Goal: Task Accomplishment & Management: Manage account settings

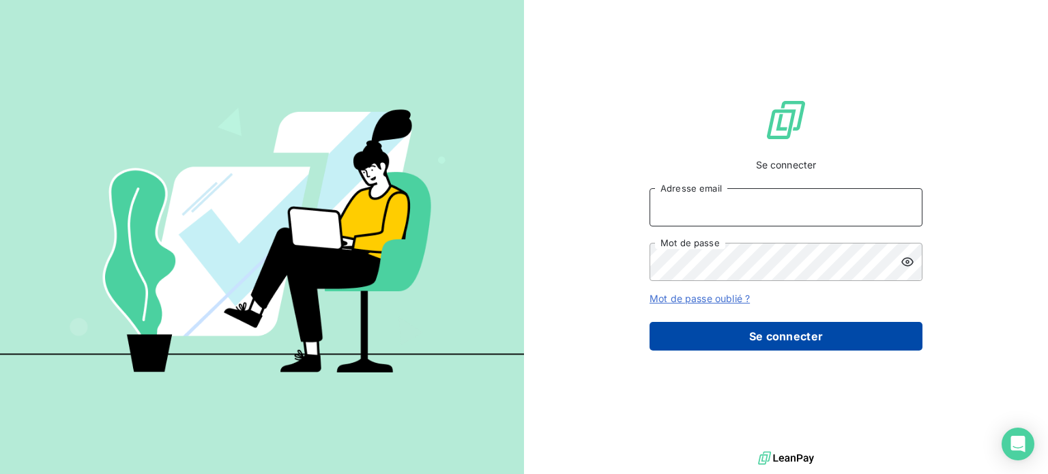
type input "[EMAIL_ADDRESS][DOMAIN_NAME]"
click at [762, 351] on button "Se connecter" at bounding box center [786, 336] width 273 height 29
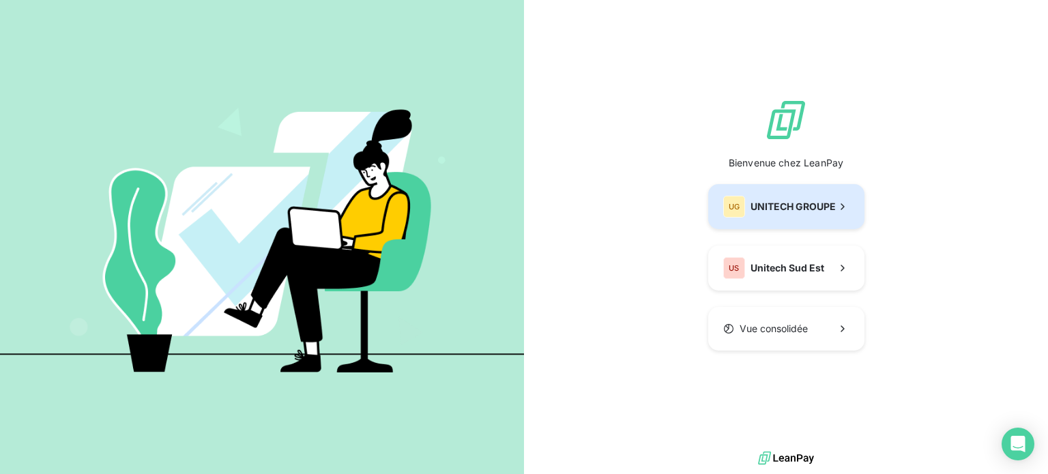
click at [751, 214] on span "UNITECH GROUPE" at bounding box center [793, 207] width 85 height 14
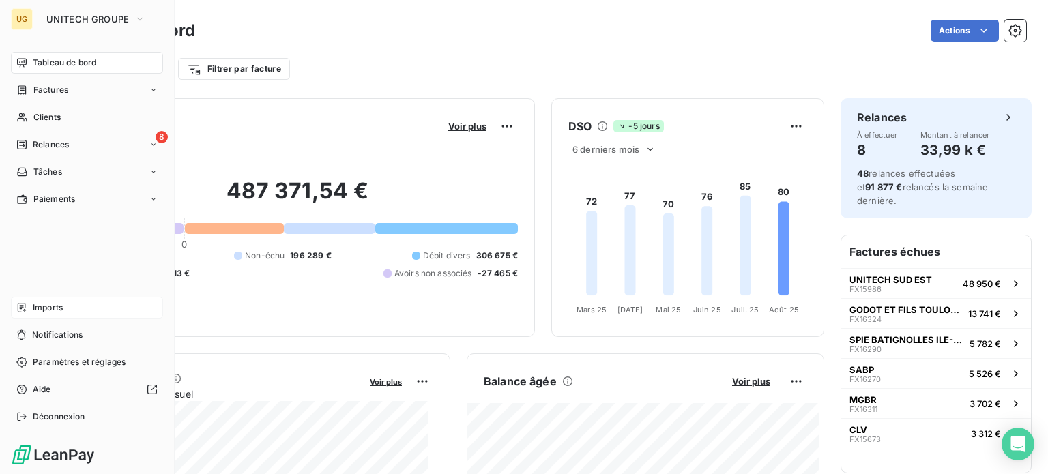
click at [49, 308] on span "Imports" at bounding box center [48, 308] width 30 height 12
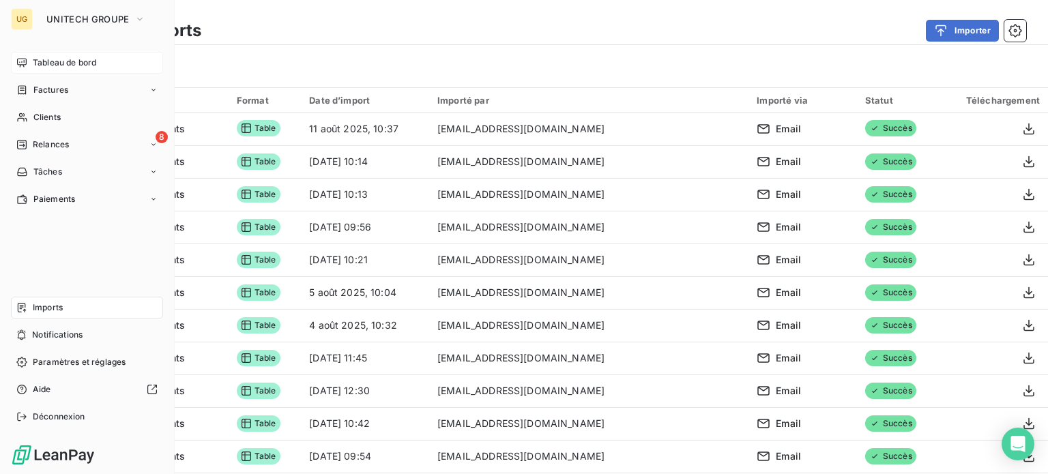
click at [35, 63] on span "Tableau de bord" at bounding box center [64, 63] width 63 height 12
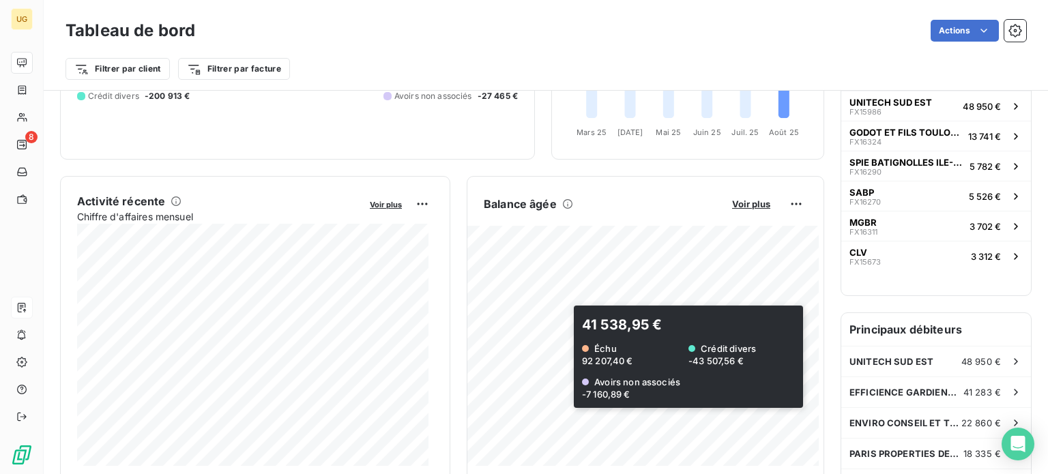
scroll to position [173, 0]
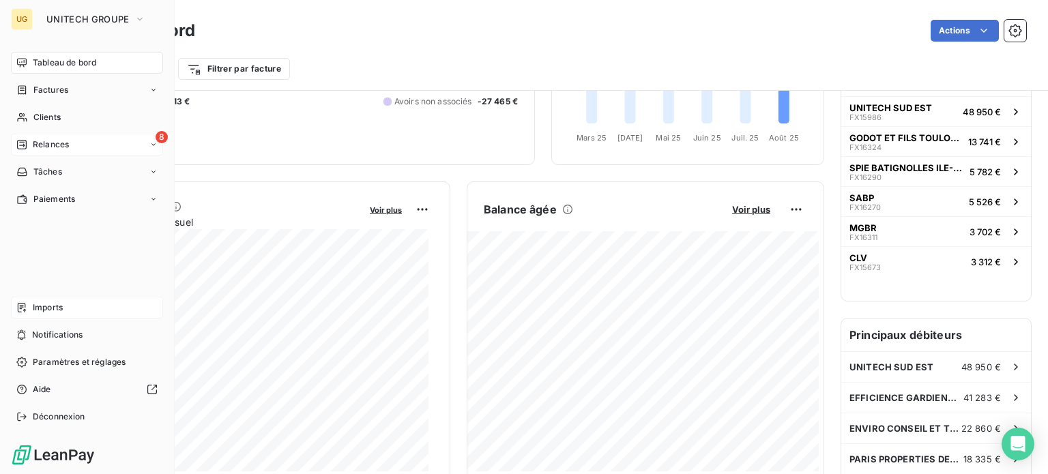
click at [56, 148] on span "Relances" at bounding box center [51, 145] width 36 height 12
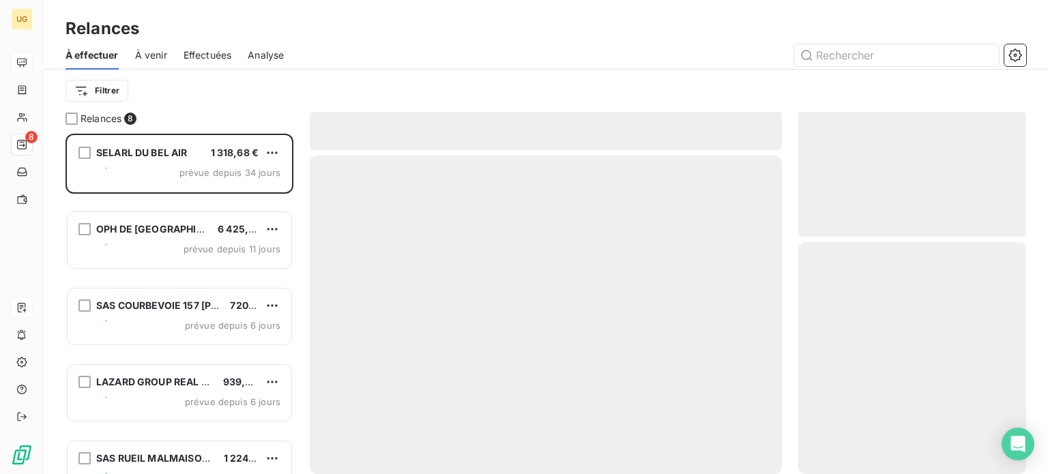
scroll to position [330, 217]
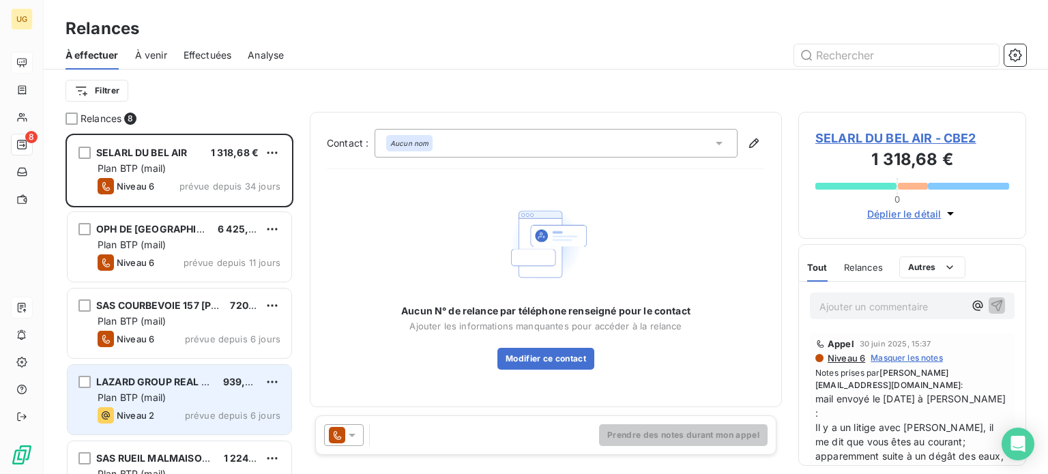
click at [199, 399] on div "Plan BTP (mail)" at bounding box center [189, 398] width 183 height 14
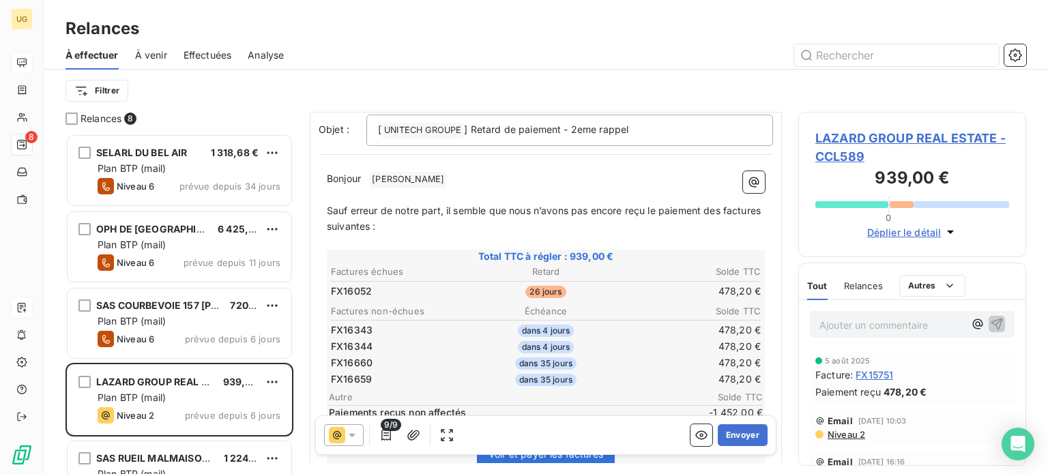
scroll to position [205, 0]
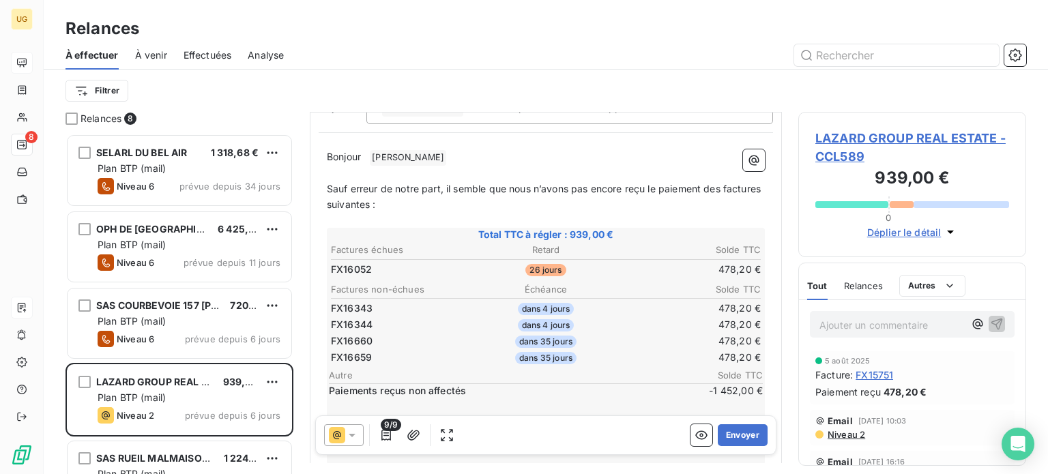
click at [349, 439] on icon at bounding box center [352, 436] width 14 height 14
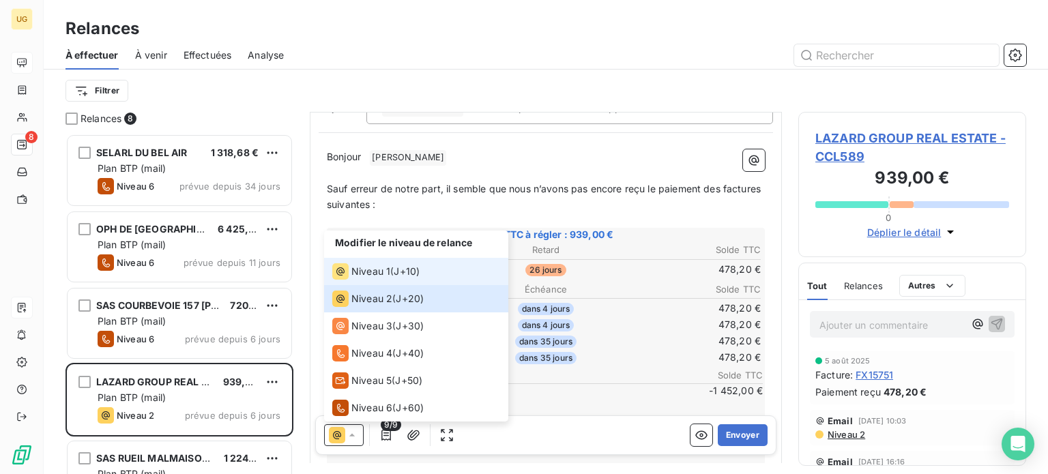
click at [363, 270] on span "Niveau 1" at bounding box center [371, 272] width 39 height 14
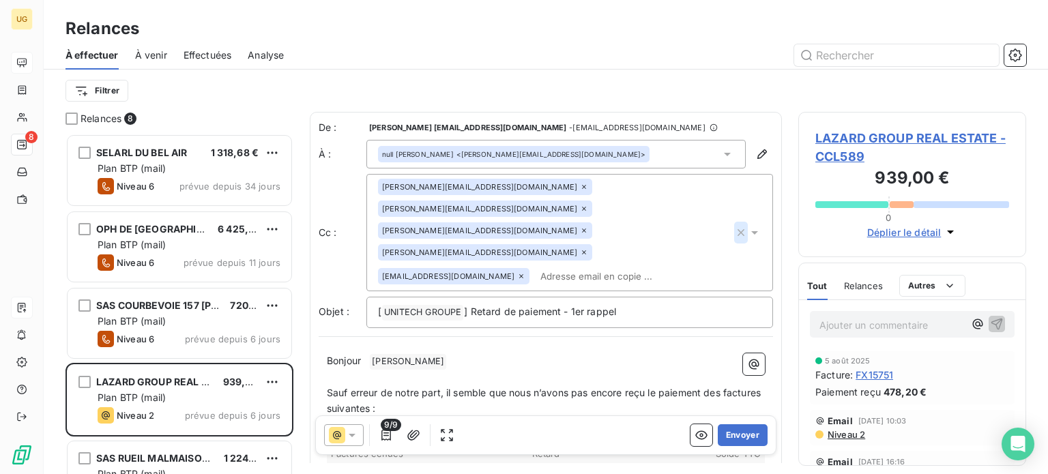
click at [734, 226] on icon "button" at bounding box center [741, 233] width 14 height 14
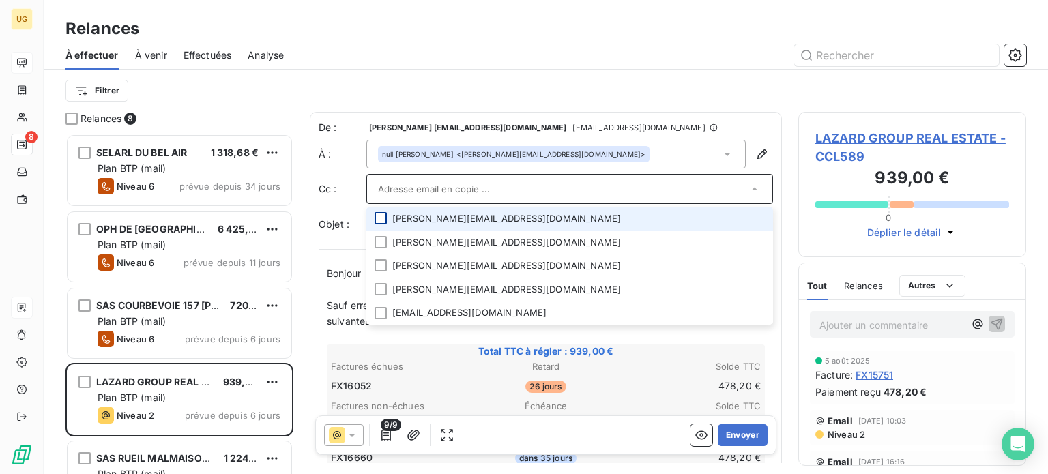
click at [380, 215] on div at bounding box center [381, 218] width 12 height 12
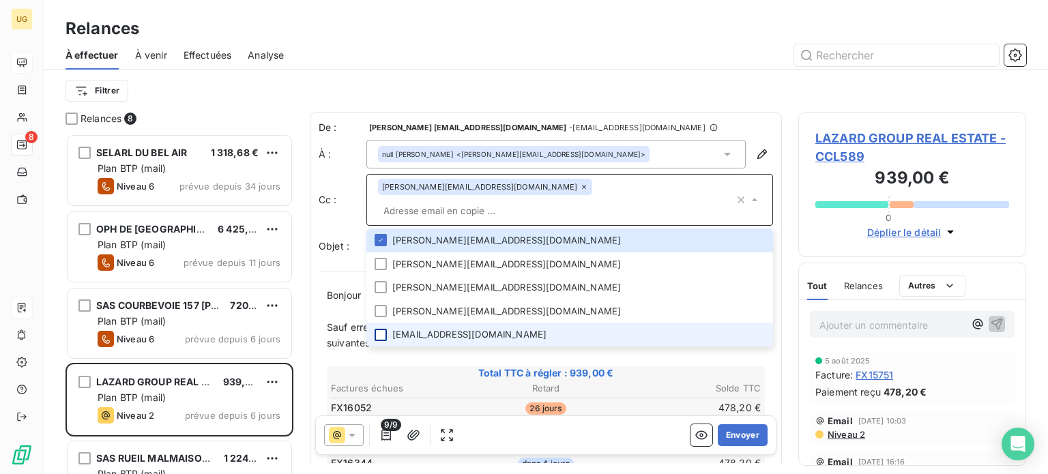
click at [380, 329] on div at bounding box center [381, 335] width 12 height 12
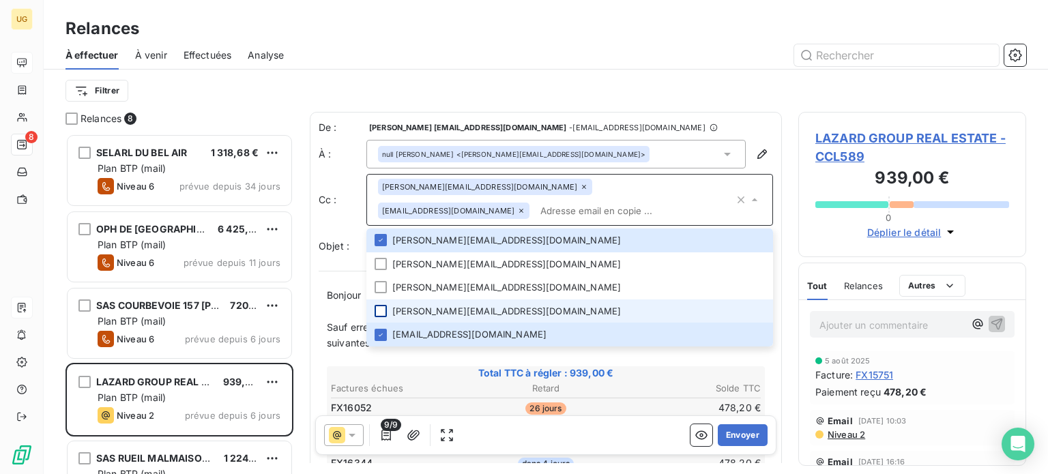
click at [383, 309] on div at bounding box center [381, 311] width 12 height 12
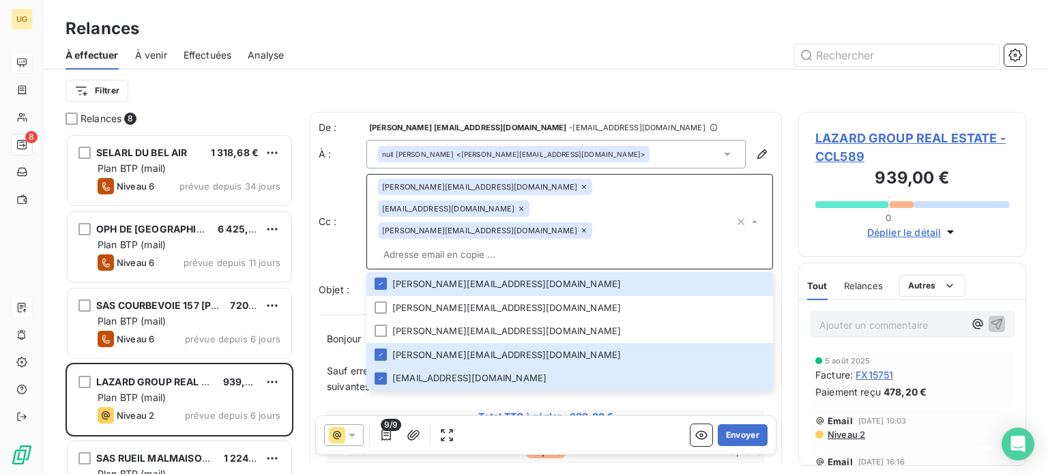
click at [666, 61] on div at bounding box center [663, 55] width 726 height 22
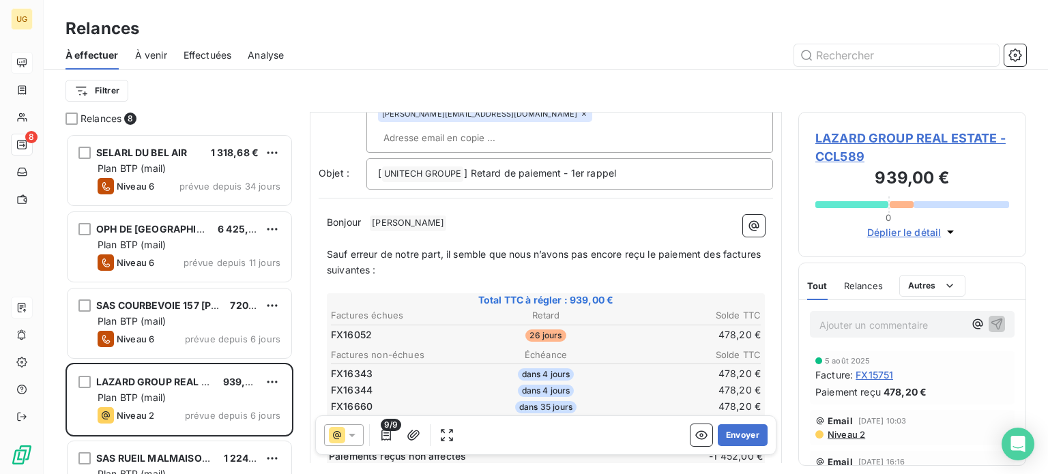
scroll to position [138, 0]
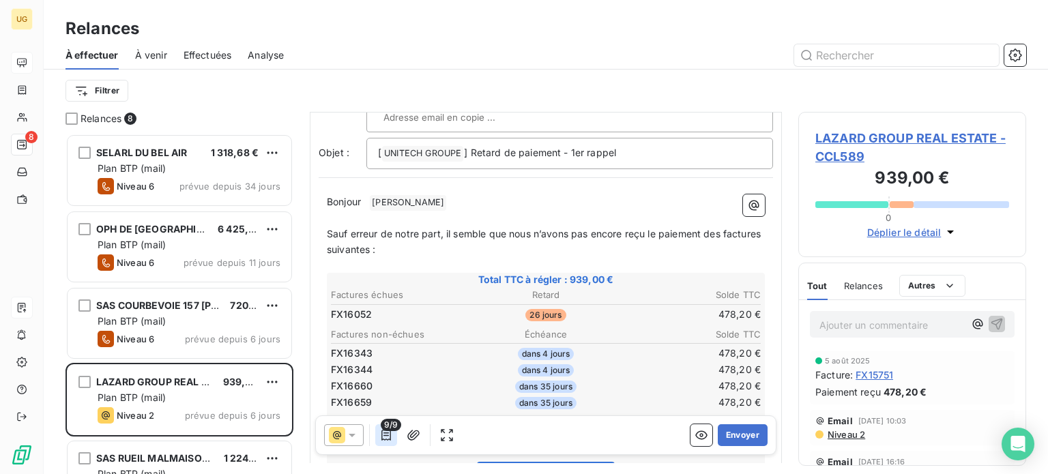
click at [388, 439] on icon "button" at bounding box center [387, 436] width 14 height 14
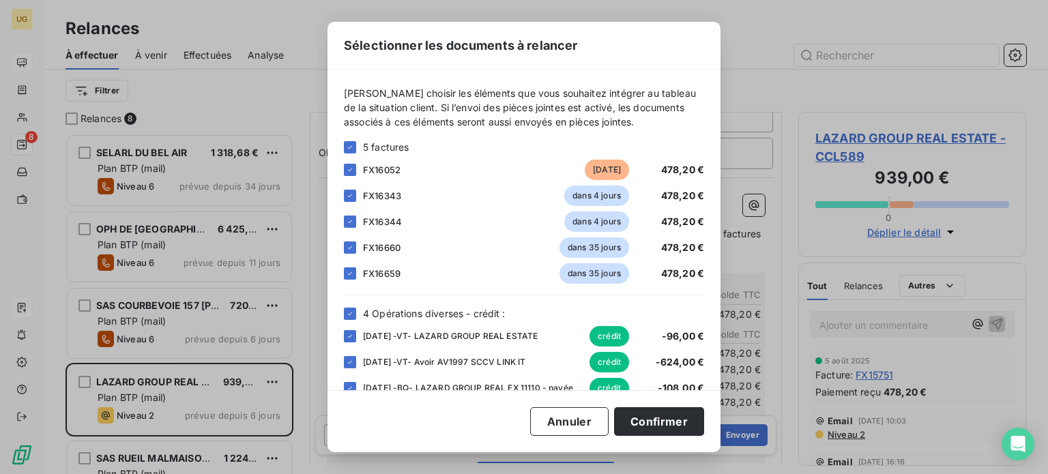
scroll to position [55, 0]
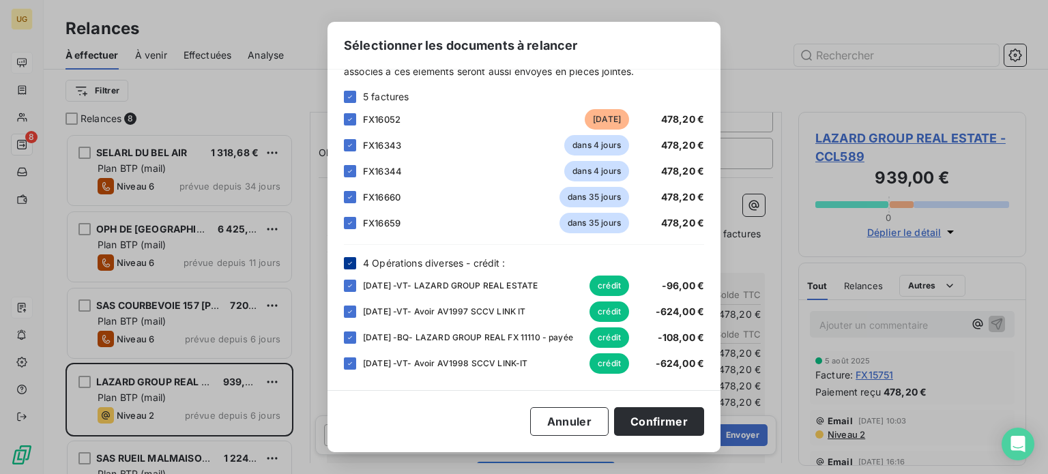
click at [352, 259] on icon at bounding box center [350, 263] width 8 height 8
click at [354, 93] on icon at bounding box center [350, 97] width 8 height 8
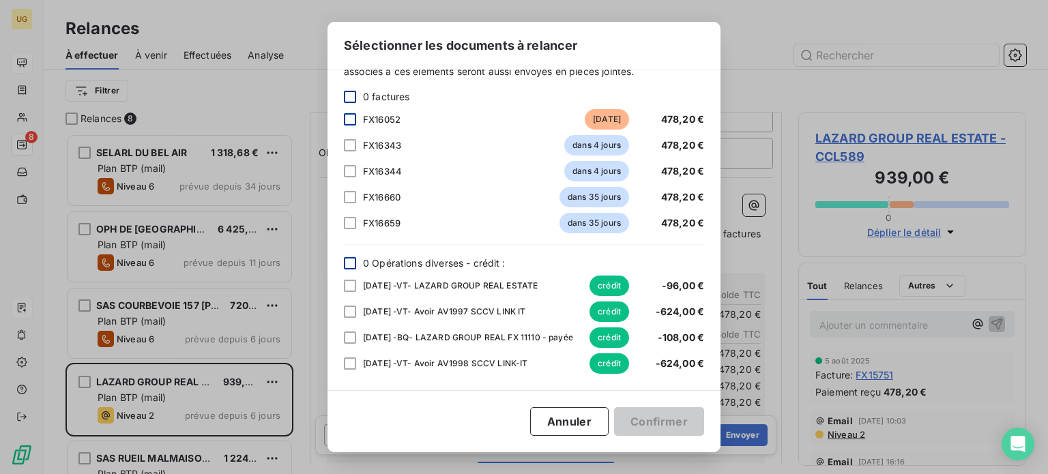
click at [352, 115] on div at bounding box center [350, 119] width 12 height 12
click at [661, 423] on button "Confirmer" at bounding box center [659, 422] width 90 height 29
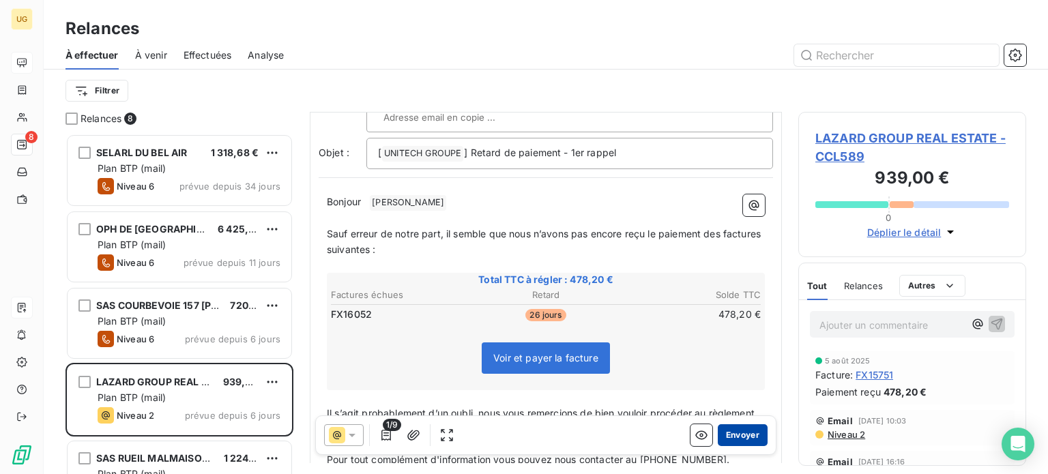
click at [728, 434] on button "Envoyer" at bounding box center [743, 436] width 50 height 22
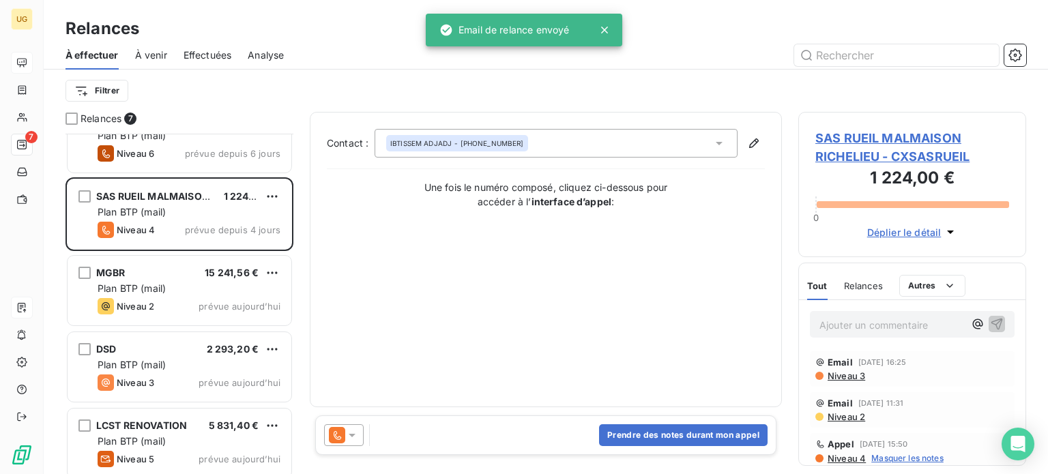
scroll to position [195, 0]
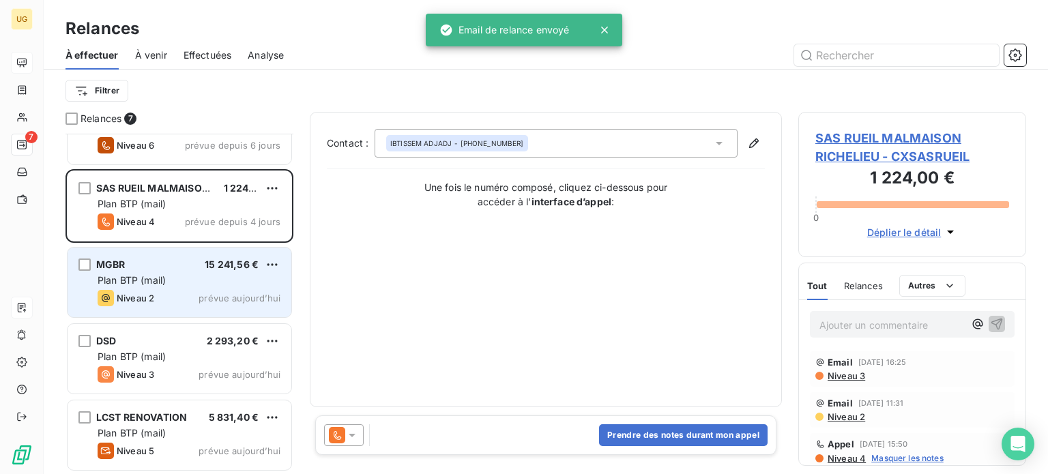
click at [191, 268] on div "MGBR 15 241,56 €" at bounding box center [189, 265] width 183 height 12
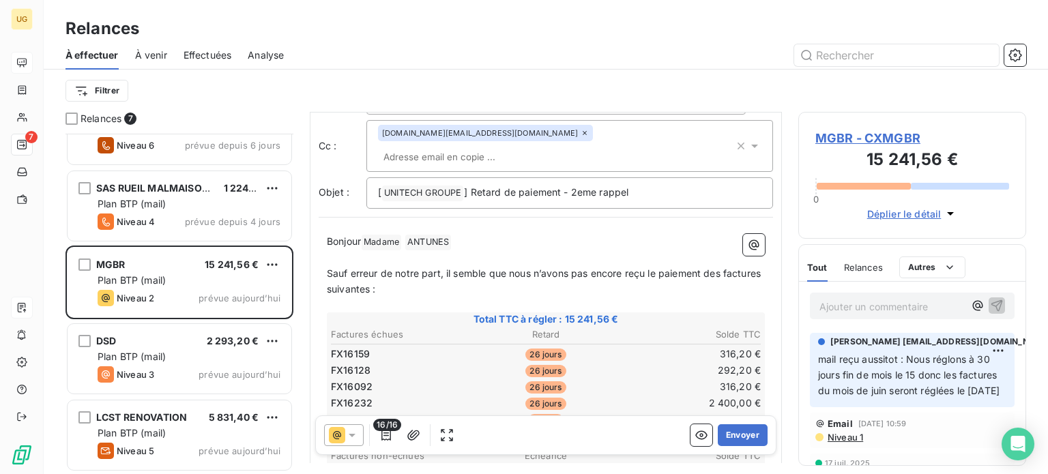
scroll to position [70, 0]
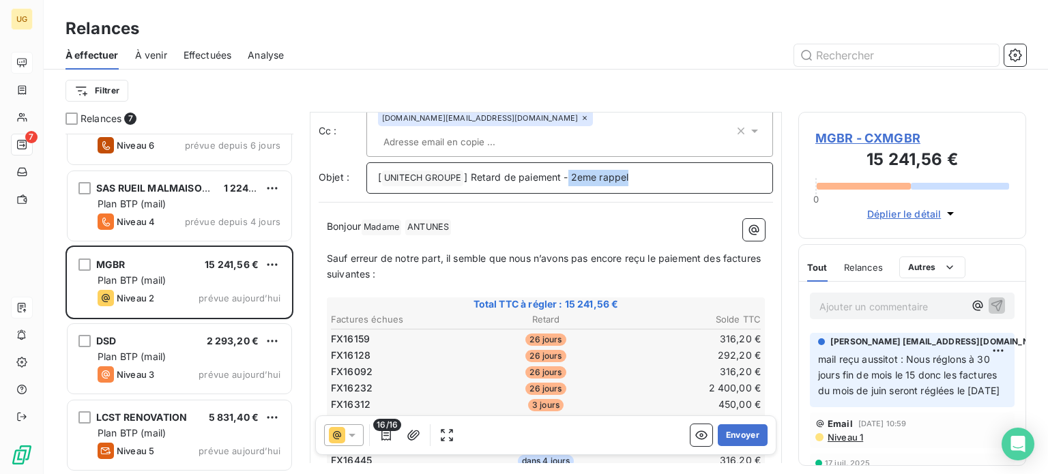
drag, startPoint x: 569, startPoint y: 158, endPoint x: 683, endPoint y: 152, distance: 114.2
click at [683, 170] on p "[ UNITECH GROUPE ﻿ ] Retard de paiement - 2eme rappel" at bounding box center [570, 178] width 384 height 16
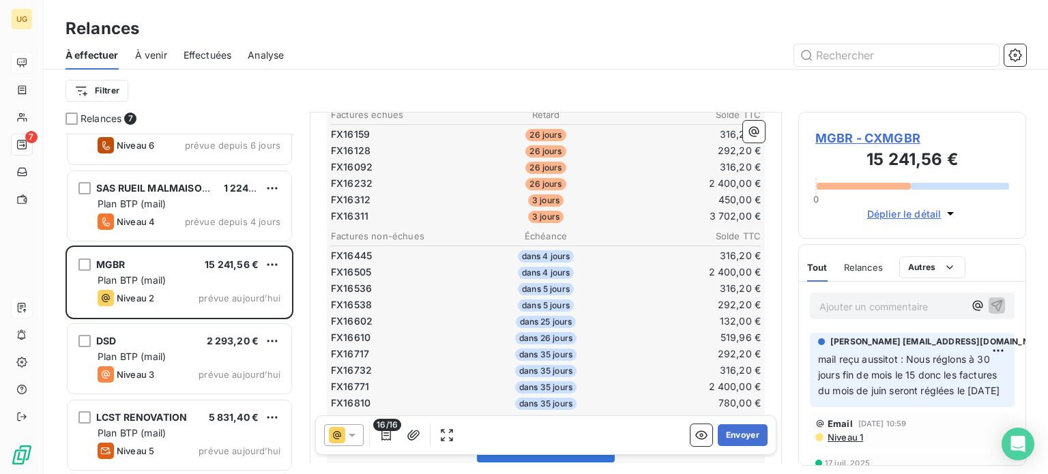
scroll to position [343, 0]
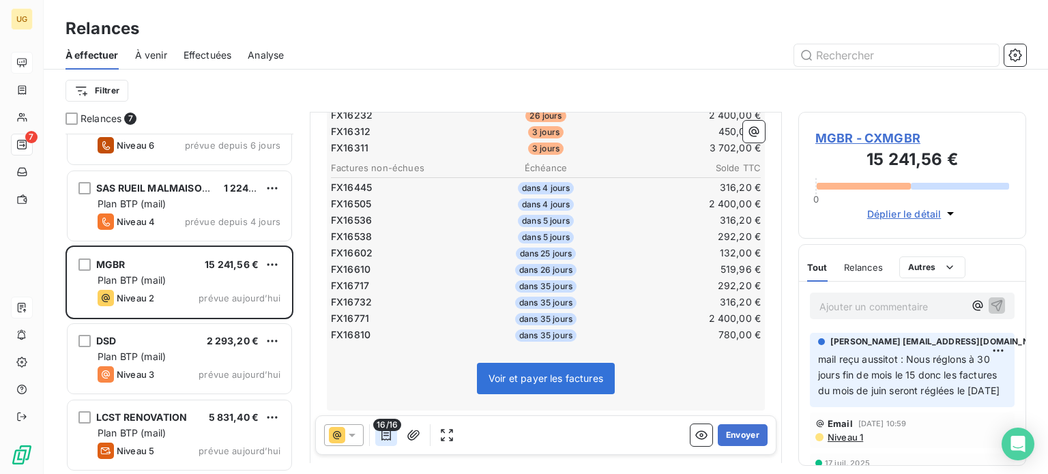
click at [380, 438] on icon "button" at bounding box center [387, 436] width 14 height 14
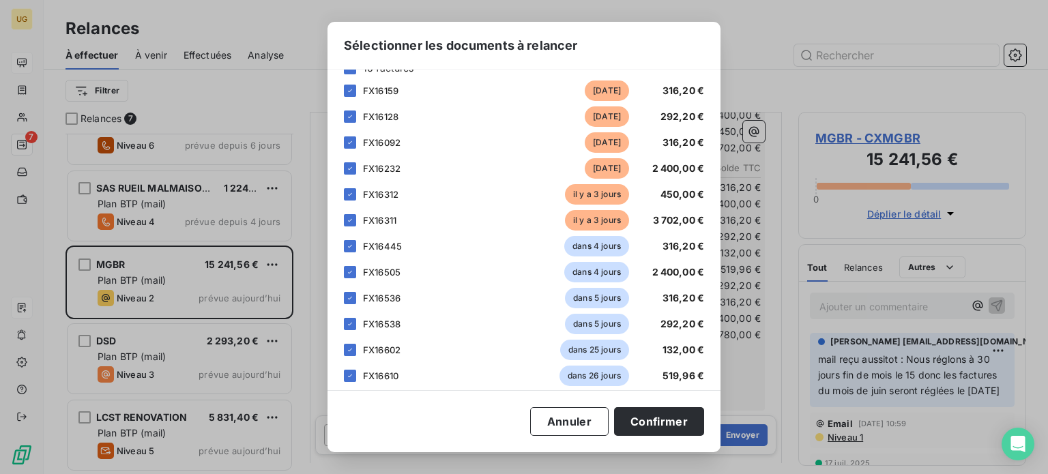
scroll to position [195, 0]
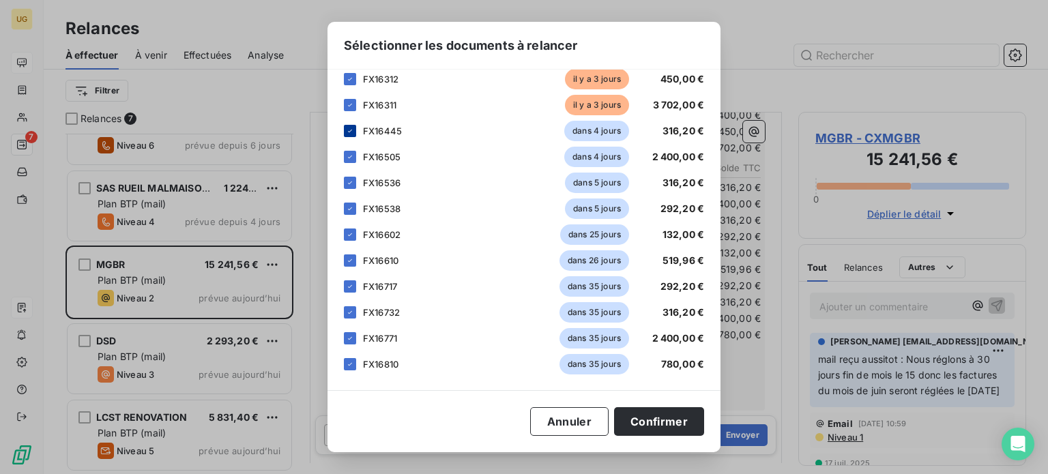
click at [355, 130] on div at bounding box center [350, 131] width 12 height 12
click at [352, 158] on icon at bounding box center [350, 157] width 8 height 8
drag, startPoint x: 354, startPoint y: 179, endPoint x: 347, endPoint y: 199, distance: 21.6
click at [354, 182] on icon at bounding box center [350, 183] width 8 height 8
click at [347, 209] on icon at bounding box center [350, 209] width 8 height 8
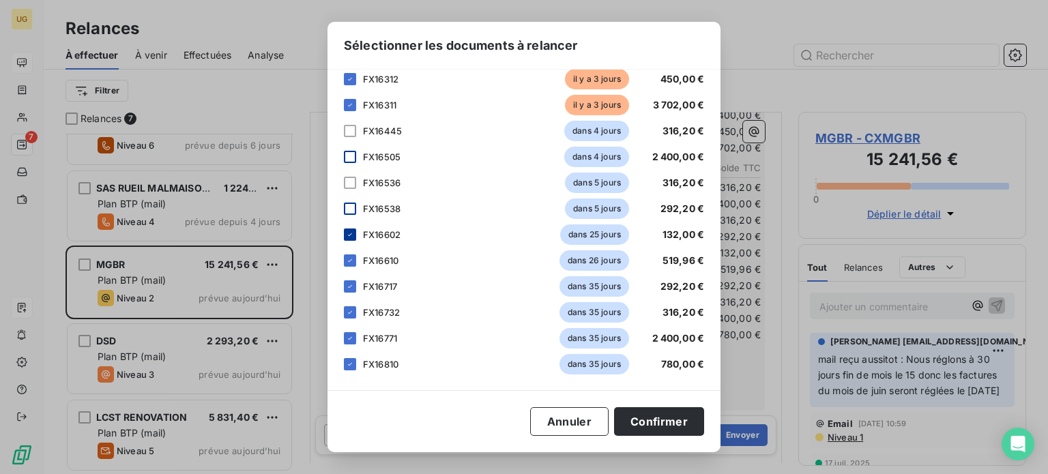
click at [347, 232] on icon at bounding box center [350, 235] width 8 height 8
click at [347, 258] on icon at bounding box center [350, 261] width 8 height 8
click at [355, 286] on div at bounding box center [350, 287] width 12 height 12
click at [349, 313] on icon at bounding box center [350, 312] width 4 height 3
click at [354, 333] on div at bounding box center [350, 338] width 12 height 12
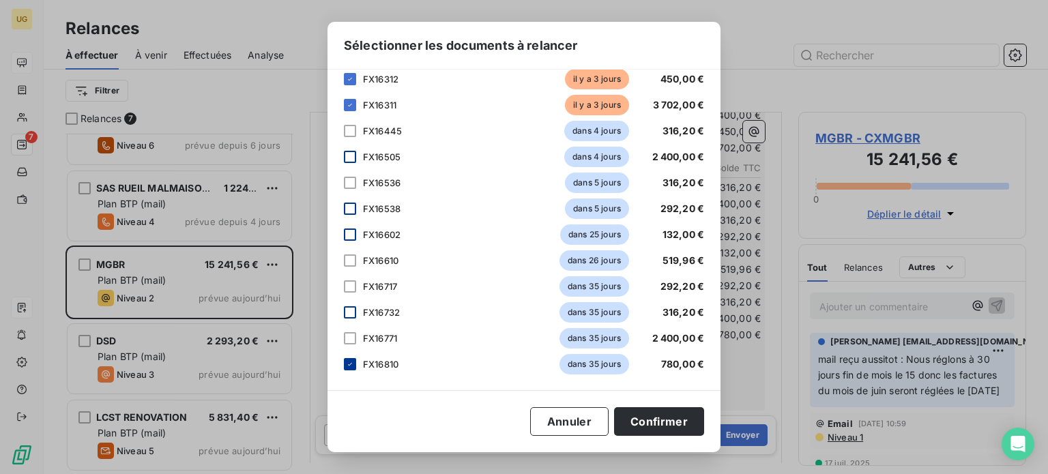
click at [351, 366] on icon at bounding box center [350, 364] width 8 height 8
click at [645, 423] on button "Confirmer" at bounding box center [659, 422] width 90 height 29
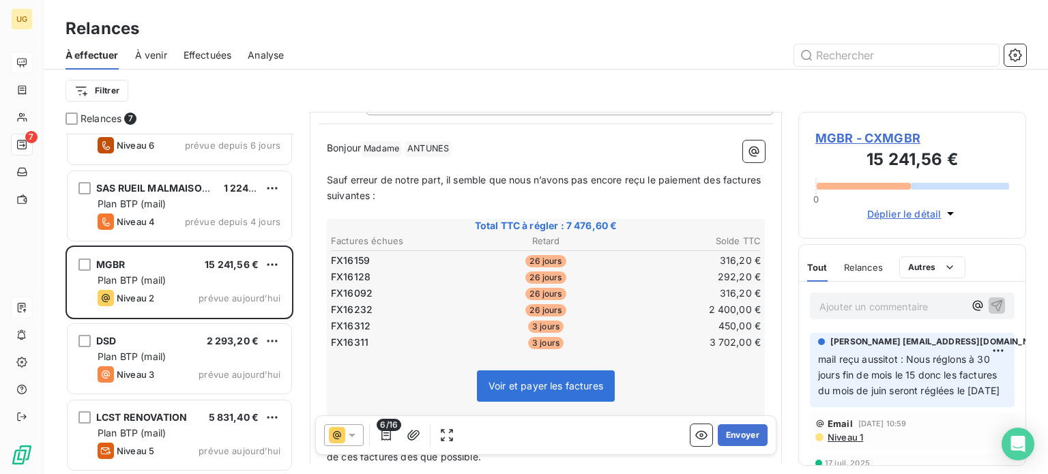
scroll to position [96, 0]
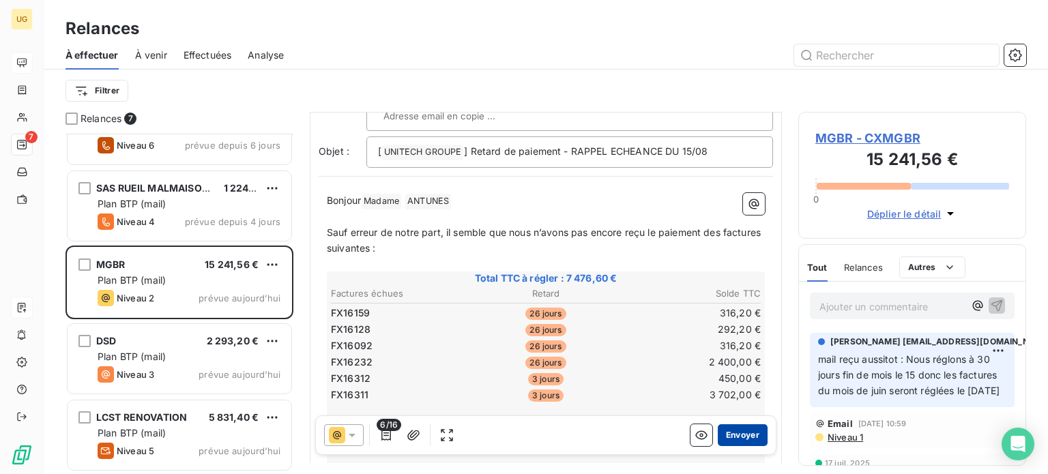
click at [744, 438] on button "Envoyer" at bounding box center [743, 436] width 50 height 22
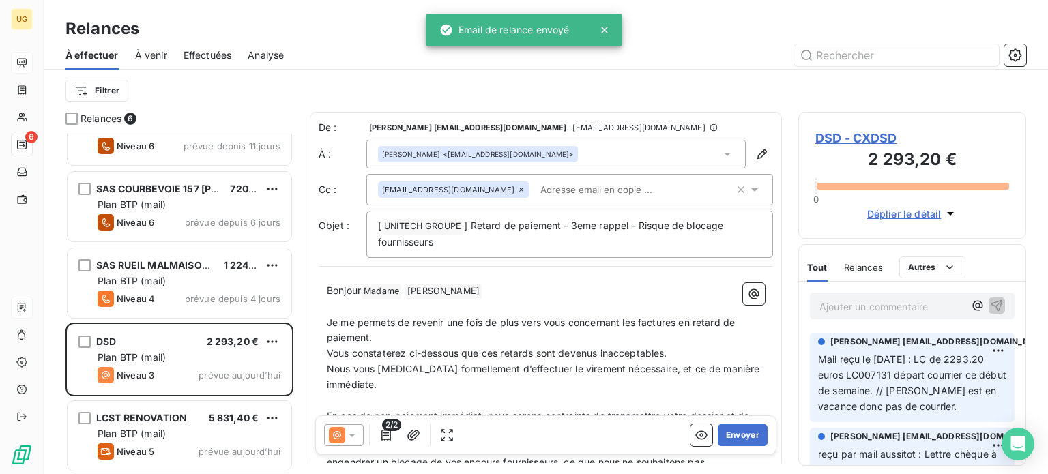
scroll to position [118, 0]
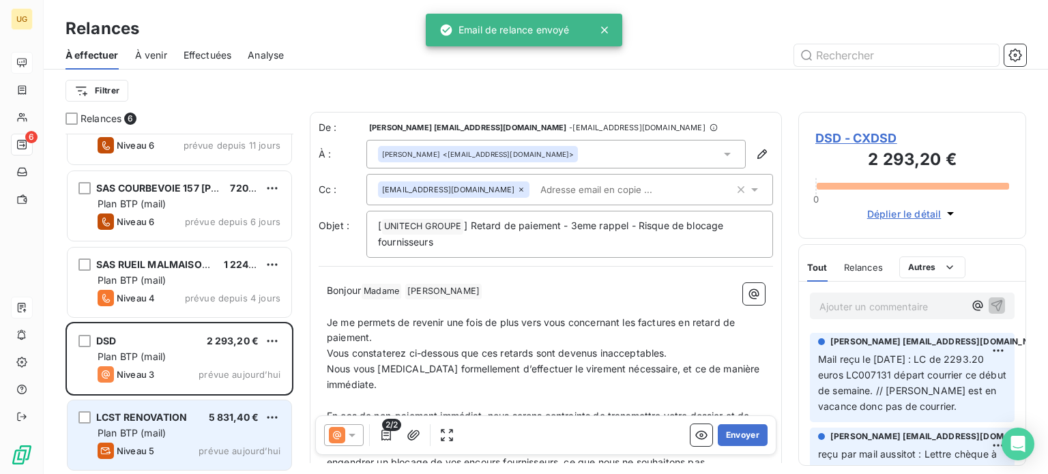
click at [177, 429] on div "Plan BTP (mail)" at bounding box center [189, 434] width 183 height 14
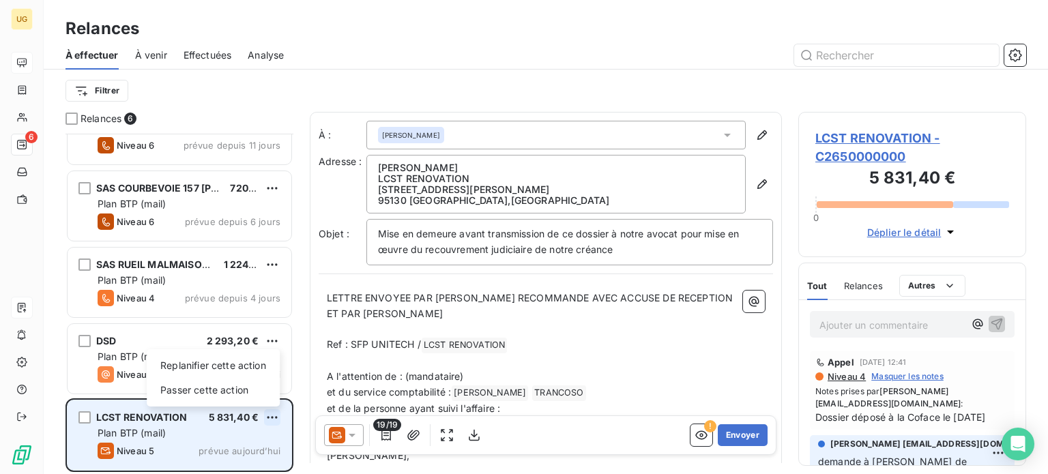
click at [272, 419] on html "UG 6 Relances À effectuer À venir Effectuées Analyse Filtrer Relances 6 SELARL …" at bounding box center [524, 237] width 1048 height 474
click at [248, 388] on div "Passer cette action" at bounding box center [213, 391] width 122 height 22
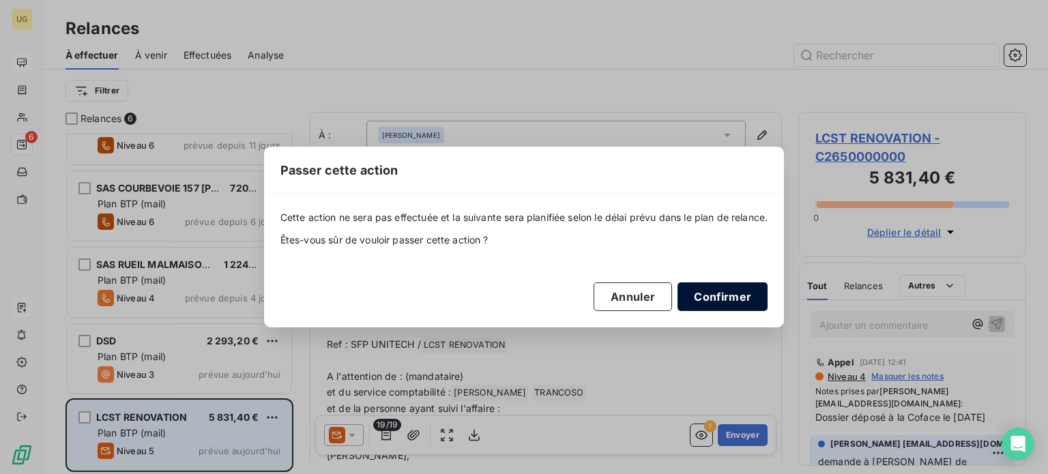
click at [732, 298] on button "Confirmer" at bounding box center [723, 297] width 90 height 29
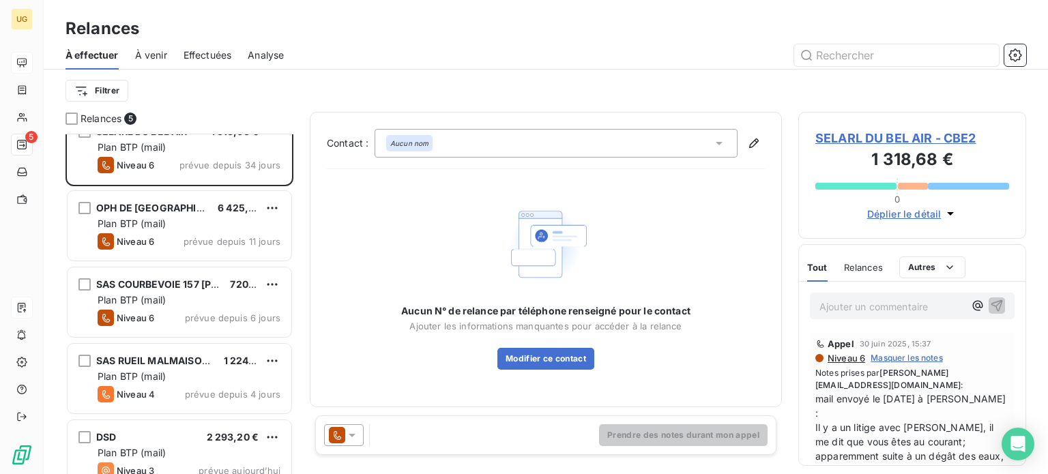
scroll to position [42, 0]
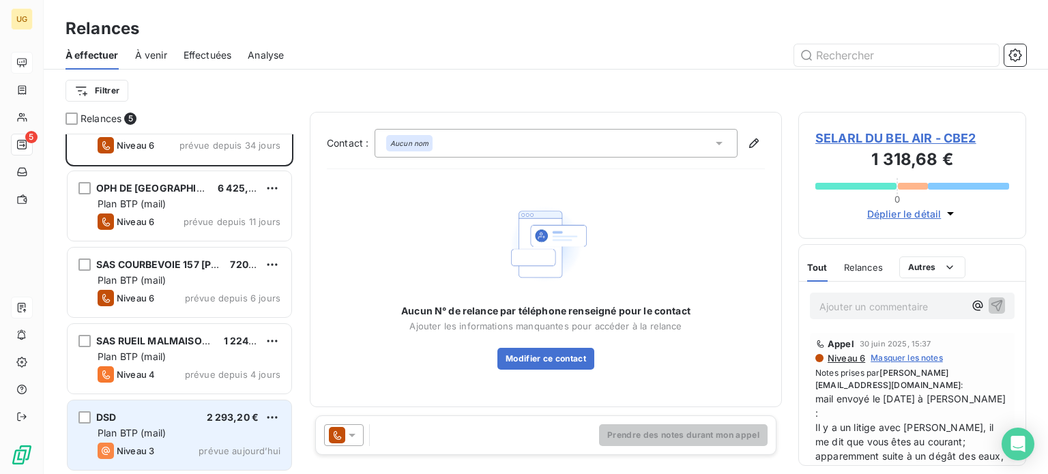
click at [191, 429] on div "Plan BTP (mail)" at bounding box center [189, 434] width 183 height 14
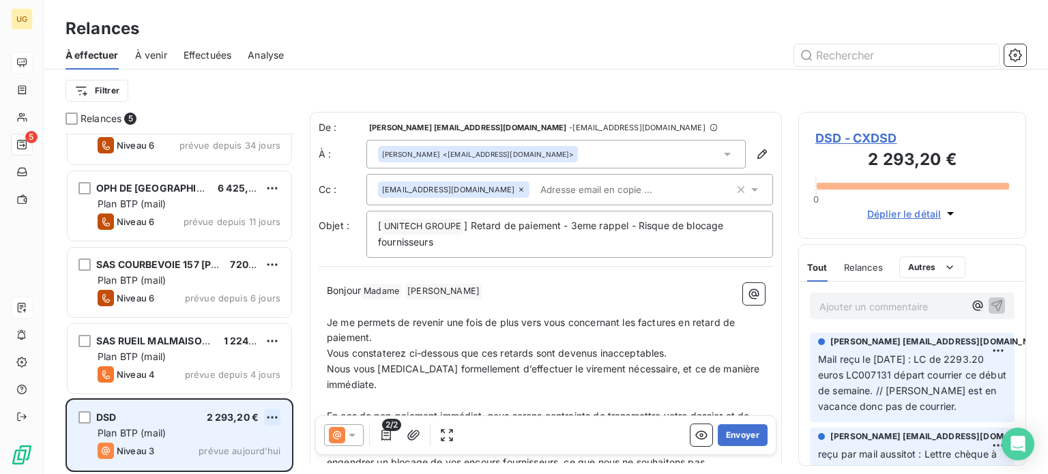
click at [273, 413] on html "UG 5 Relances À effectuer À venir Effectuées Analyse Filtrer Relances 5 SELARL …" at bounding box center [524, 237] width 1048 height 474
click at [226, 371] on div "Replanifier cette action" at bounding box center [213, 365] width 122 height 22
select select "7"
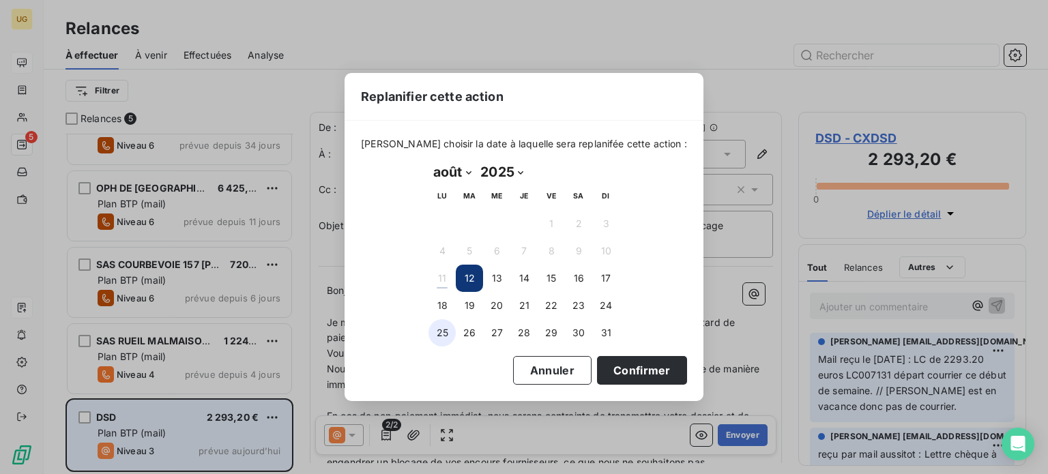
click at [442, 332] on button "25" at bounding box center [442, 332] width 27 height 27
click at [597, 379] on button "Confirmer" at bounding box center [642, 370] width 90 height 29
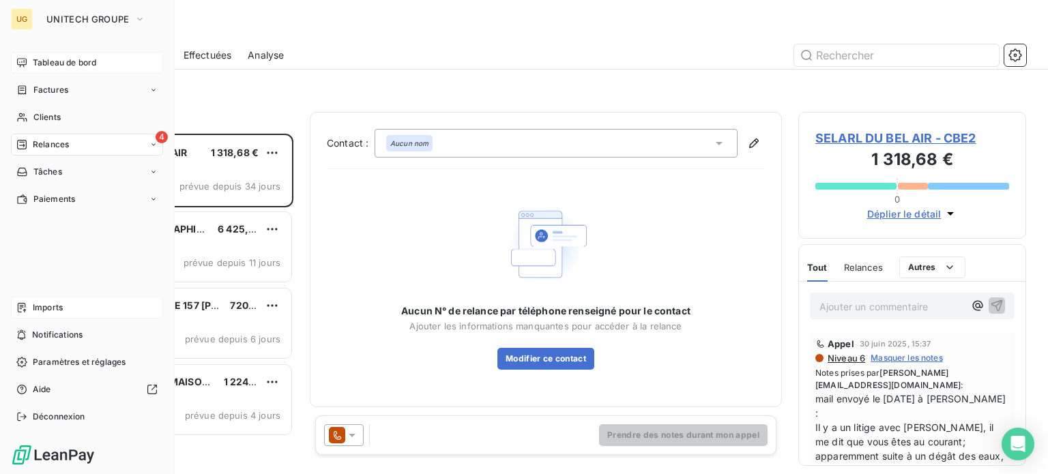
click at [51, 63] on span "Tableau de bord" at bounding box center [64, 63] width 63 height 12
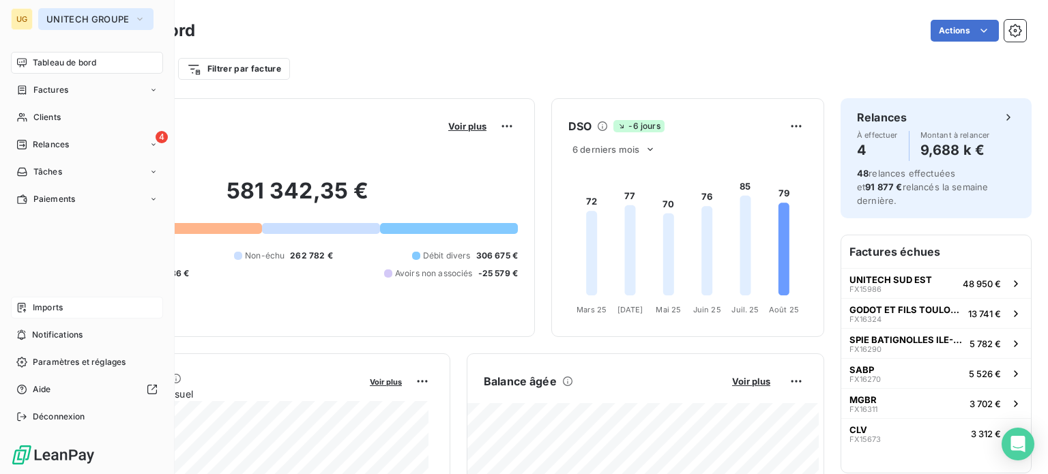
click at [87, 23] on span "UNITECH GROUPE" at bounding box center [87, 19] width 83 height 11
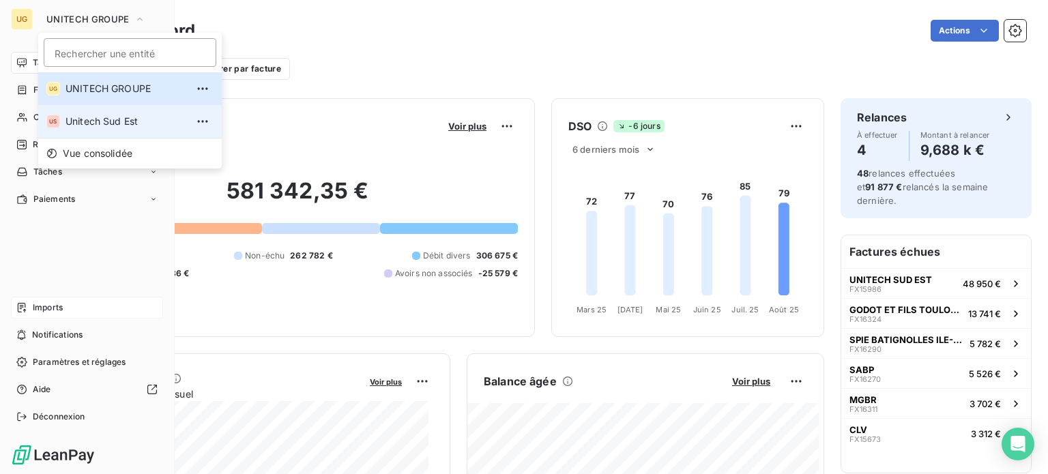
click at [108, 122] on span "Unitech Sud Est" at bounding box center [126, 122] width 121 height 14
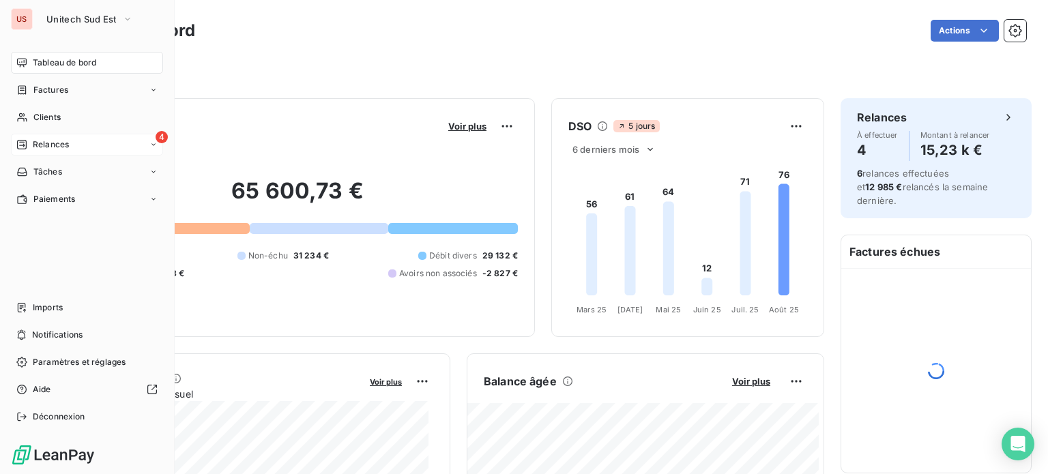
click at [46, 148] on span "Relances" at bounding box center [51, 145] width 36 height 12
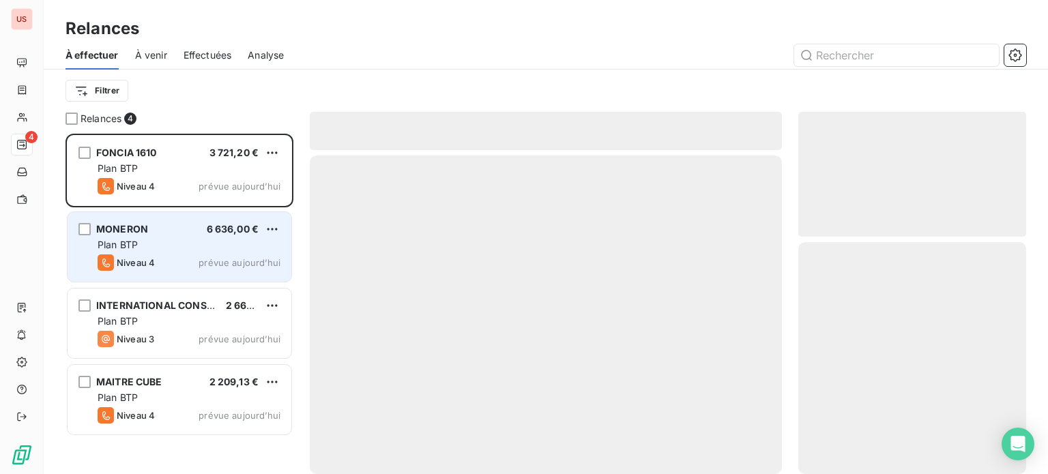
scroll to position [330, 217]
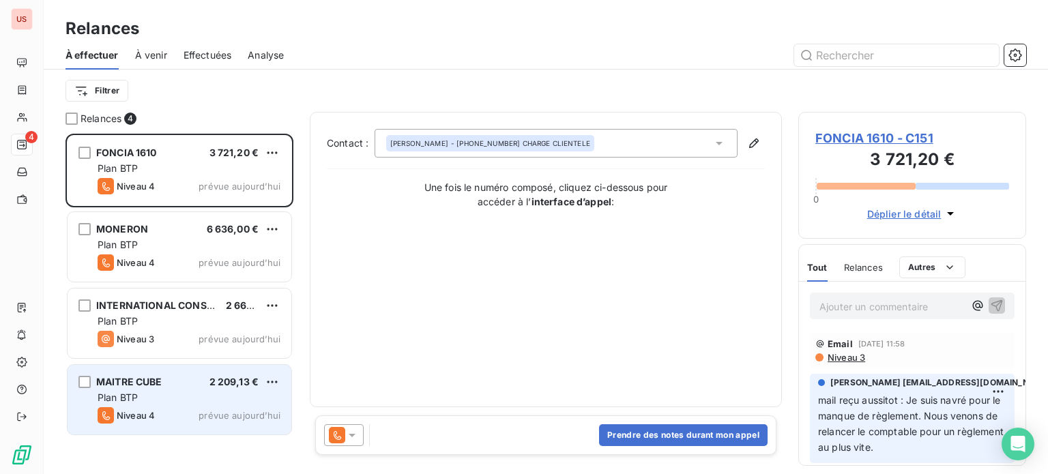
click at [225, 399] on div "Plan BTP" at bounding box center [189, 398] width 183 height 14
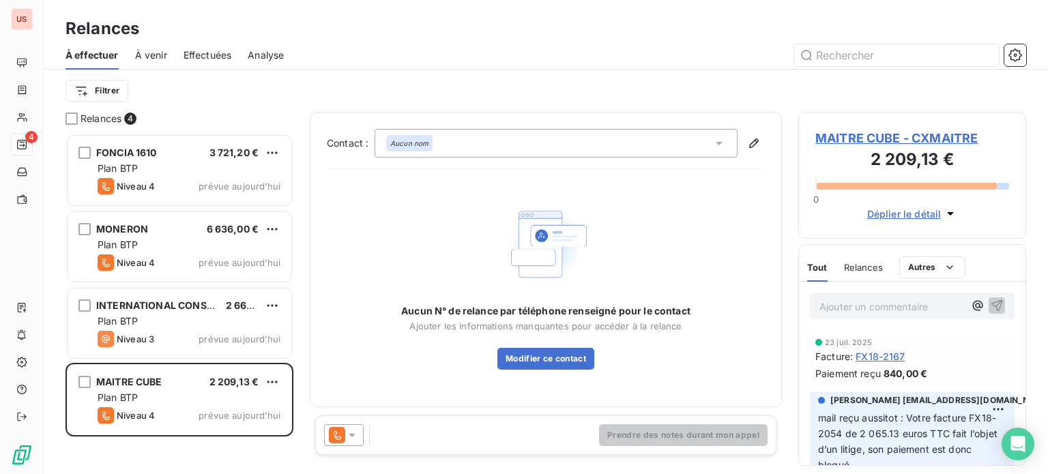
click at [356, 436] on icon at bounding box center [352, 436] width 14 height 14
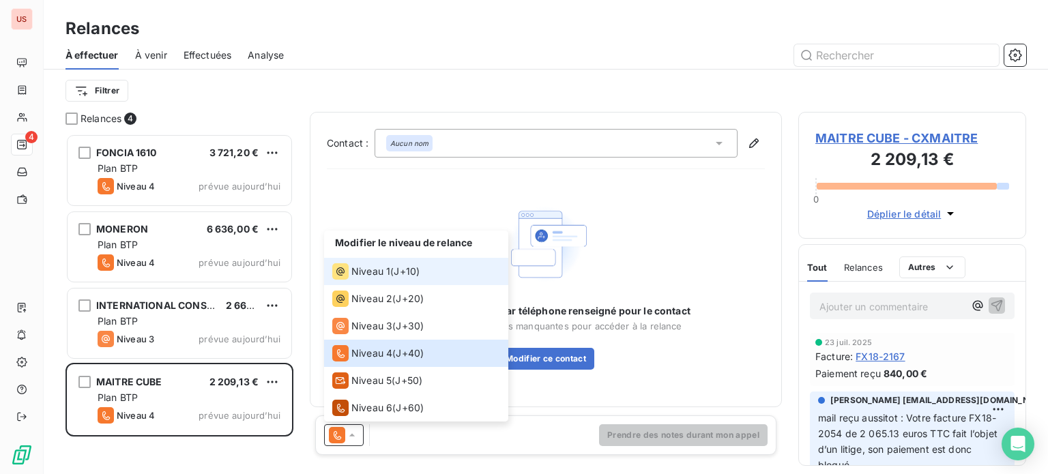
click at [373, 275] on span "Niveau 1" at bounding box center [371, 272] width 39 height 14
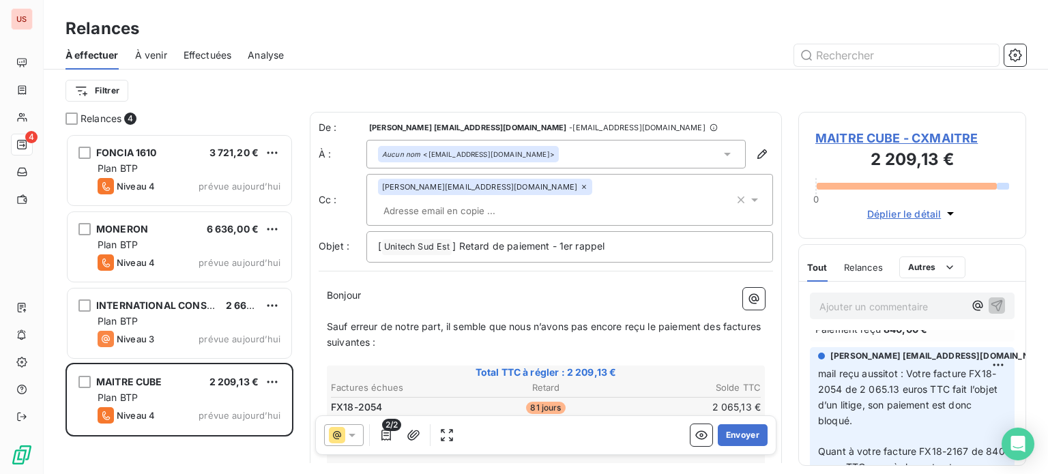
scroll to position [68, 0]
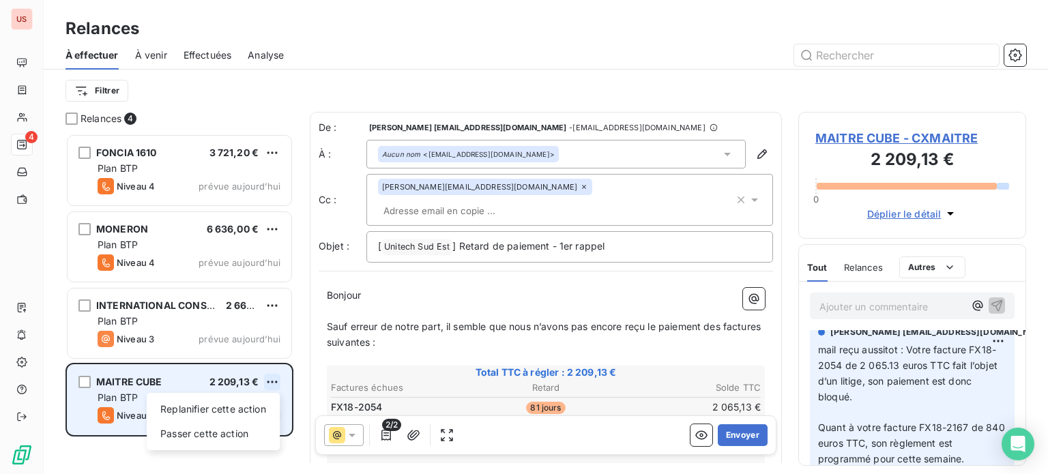
click at [274, 382] on html "US 4 Relances À effectuer À venir Effectuées Analyse Filtrer Relances 4 FONCIA …" at bounding box center [524, 237] width 1048 height 474
click at [243, 412] on div "Replanifier cette action" at bounding box center [213, 410] width 122 height 22
select select "7"
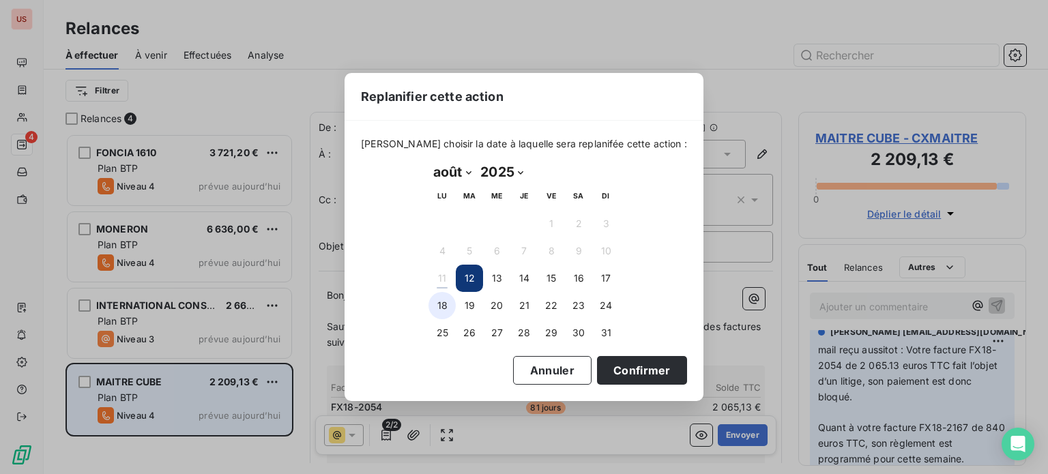
click at [447, 303] on button "18" at bounding box center [442, 305] width 27 height 27
click at [446, 331] on button "25" at bounding box center [442, 332] width 27 height 27
click at [597, 374] on button "Confirmer" at bounding box center [642, 370] width 90 height 29
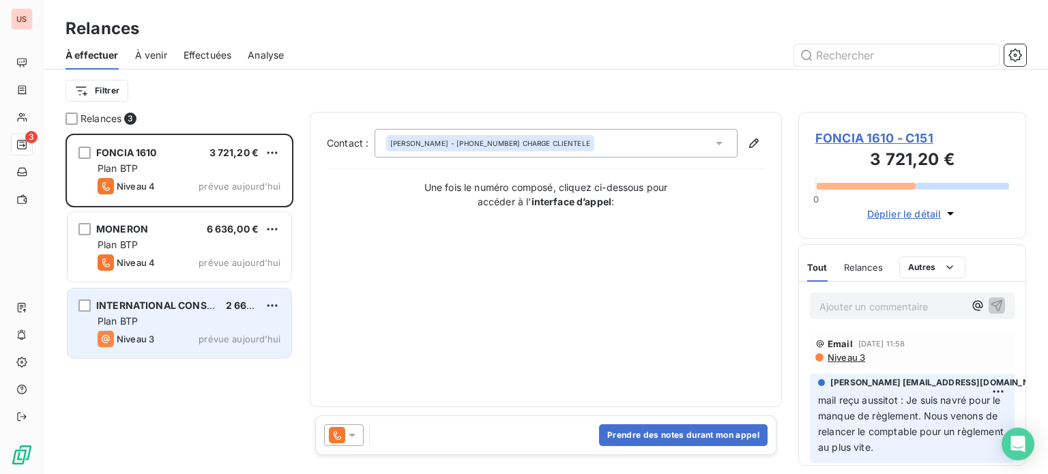
click at [188, 339] on div "Niveau 3 prévue aujourd’hui" at bounding box center [189, 339] width 183 height 16
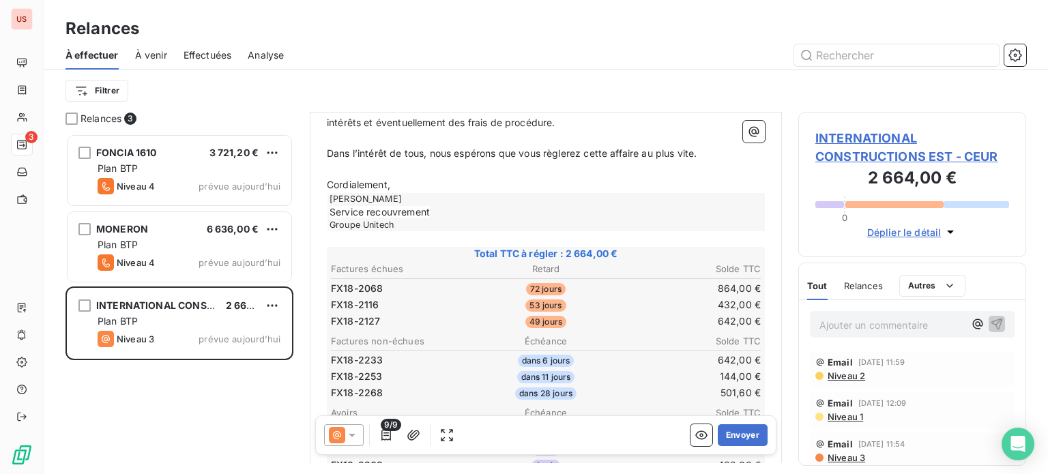
scroll to position [410, 0]
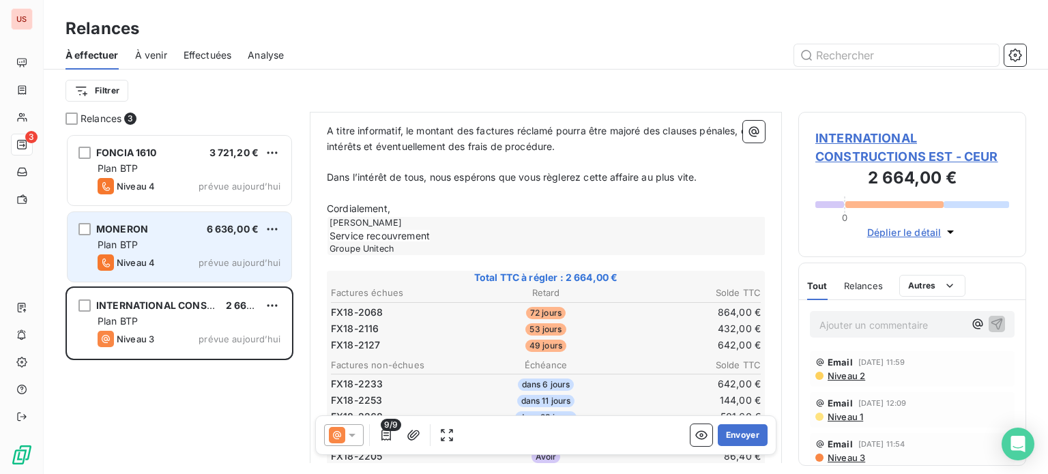
click at [141, 242] on div "Plan BTP" at bounding box center [189, 245] width 183 height 14
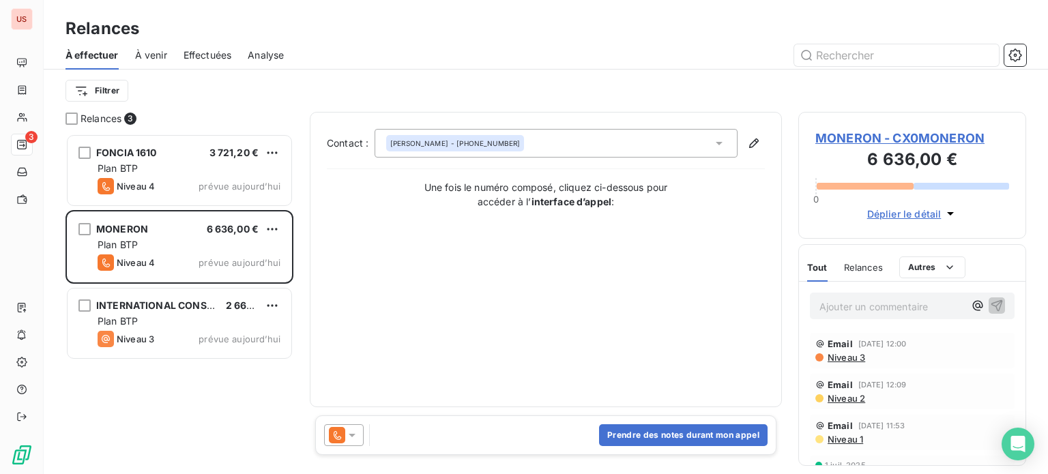
click at [345, 434] on icon at bounding box center [352, 436] width 14 height 14
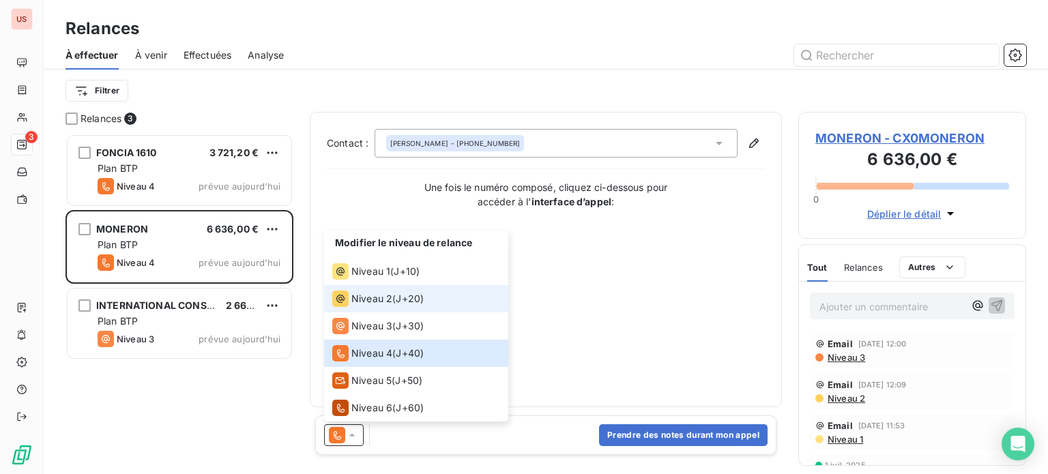
click at [365, 304] on span "Niveau 2" at bounding box center [372, 299] width 41 height 14
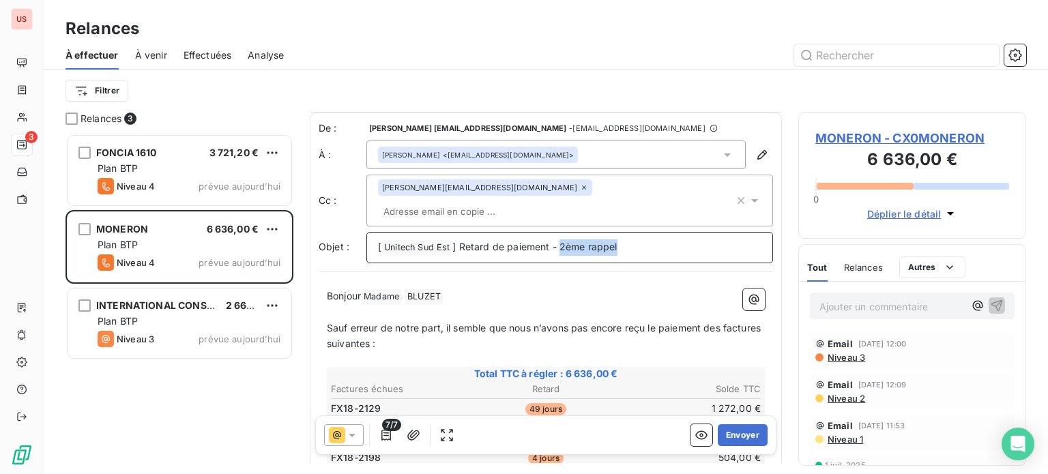
drag, startPoint x: 560, startPoint y: 227, endPoint x: 735, endPoint y: 229, distance: 175.4
click at [732, 240] on p "[ Unitech Sud Est ﻿ ] Retard de paiement - 2ème rappel" at bounding box center [570, 248] width 384 height 16
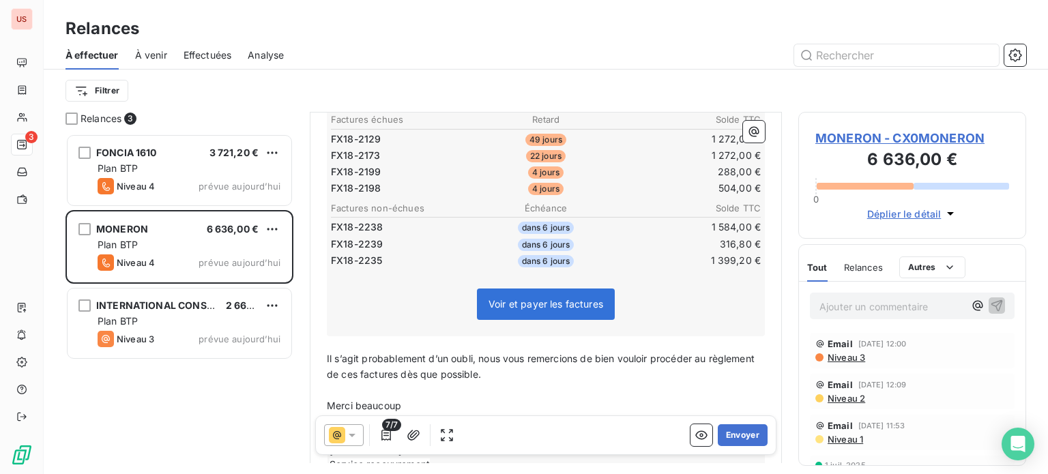
scroll to position [273, 0]
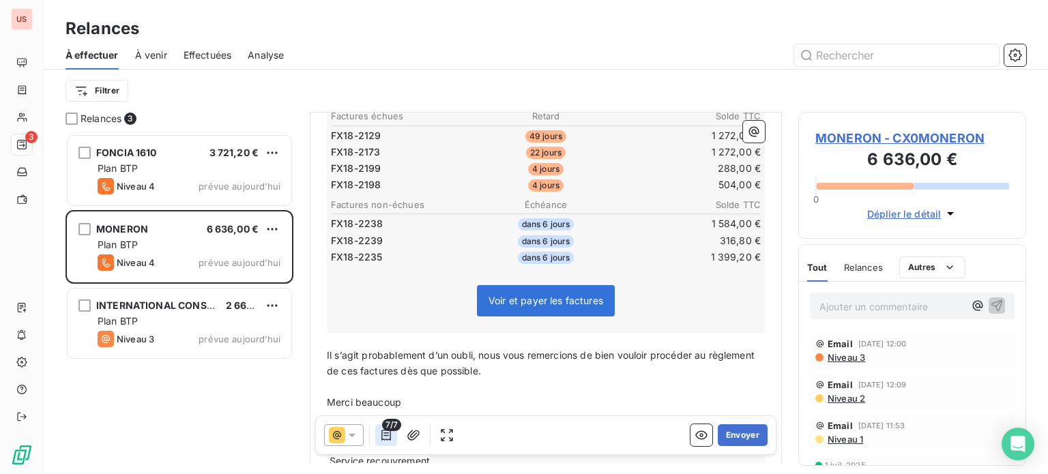
click at [389, 435] on icon "button" at bounding box center [387, 436] width 14 height 14
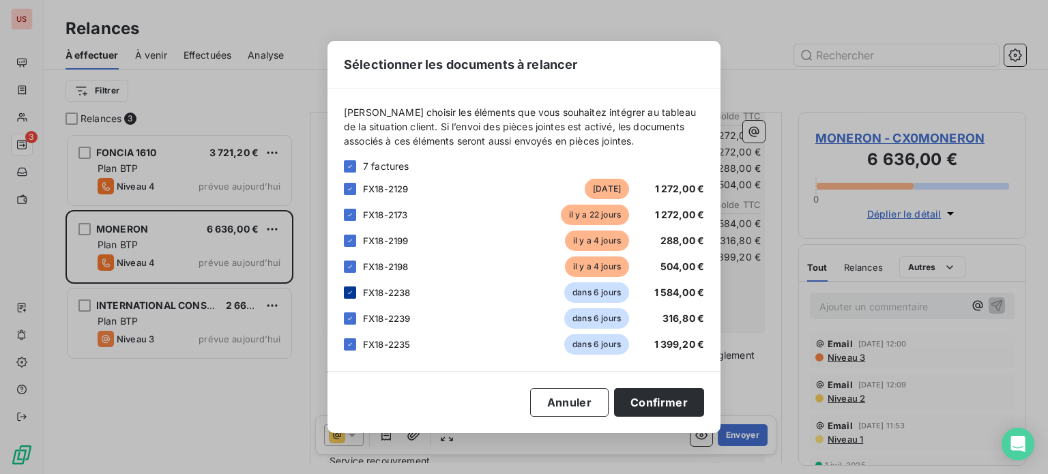
click at [349, 293] on icon at bounding box center [350, 292] width 4 height 3
drag, startPoint x: 348, startPoint y: 318, endPoint x: 341, endPoint y: 345, distance: 27.7
click at [347, 319] on icon at bounding box center [350, 319] width 8 height 8
click at [348, 343] on icon at bounding box center [350, 345] width 8 height 8
click at [653, 404] on button "Confirmer" at bounding box center [659, 402] width 90 height 29
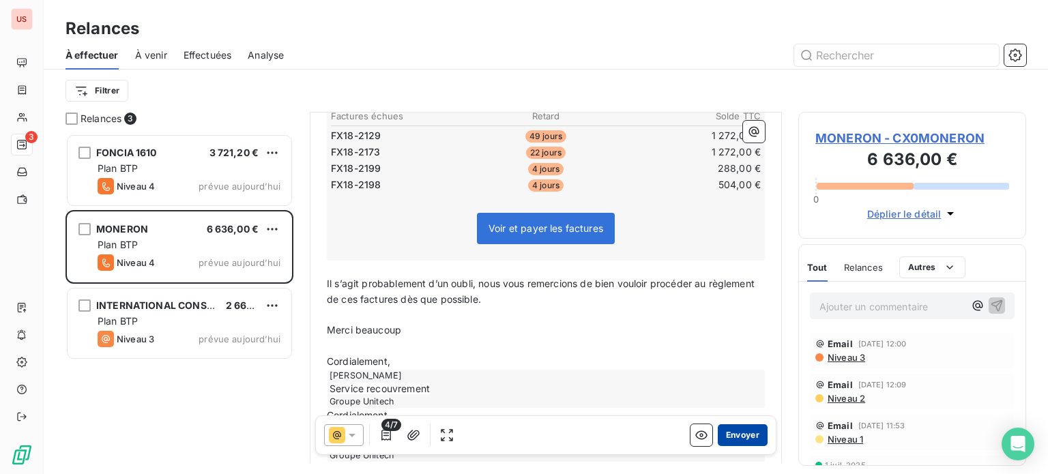
click at [730, 436] on button "Envoyer" at bounding box center [743, 436] width 50 height 22
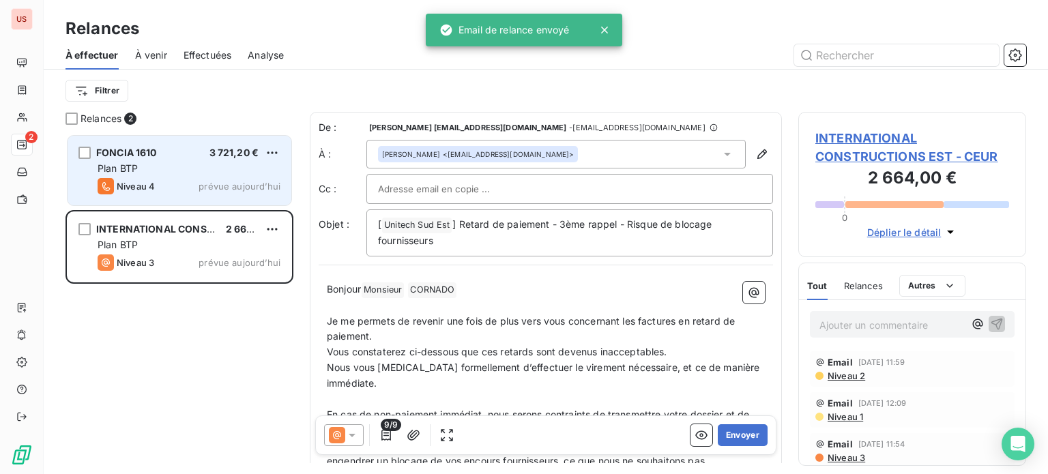
click at [218, 159] on div "3 721,20 €" at bounding box center [235, 153] width 50 height 14
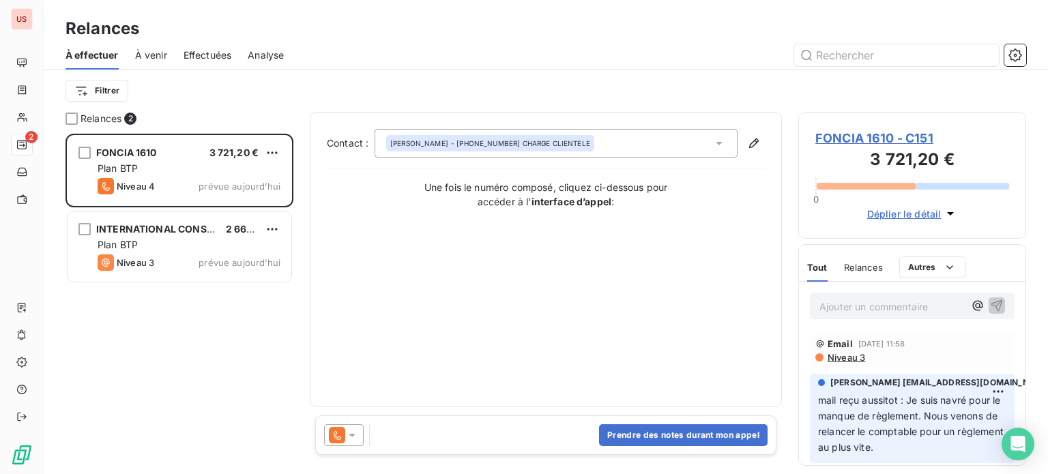
click at [349, 434] on icon at bounding box center [352, 435] width 7 height 3
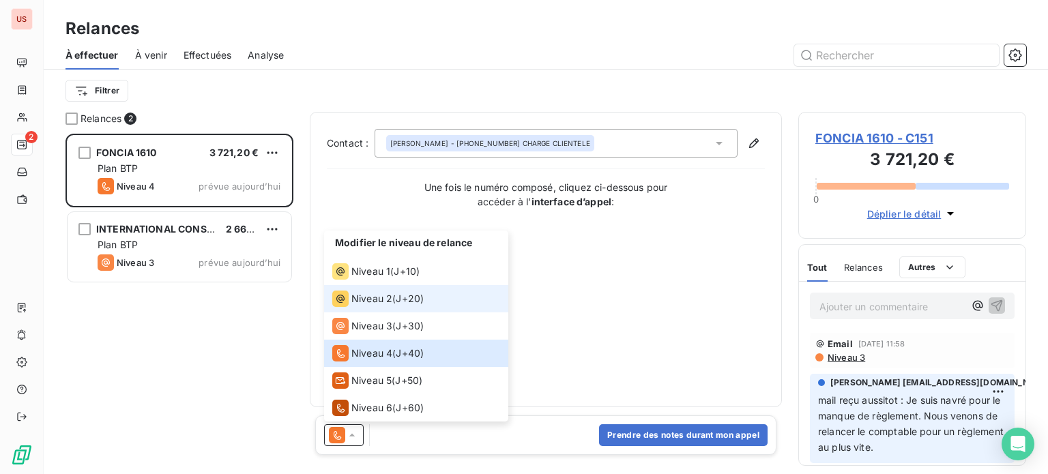
click at [377, 303] on span "Niveau 2" at bounding box center [372, 299] width 41 height 14
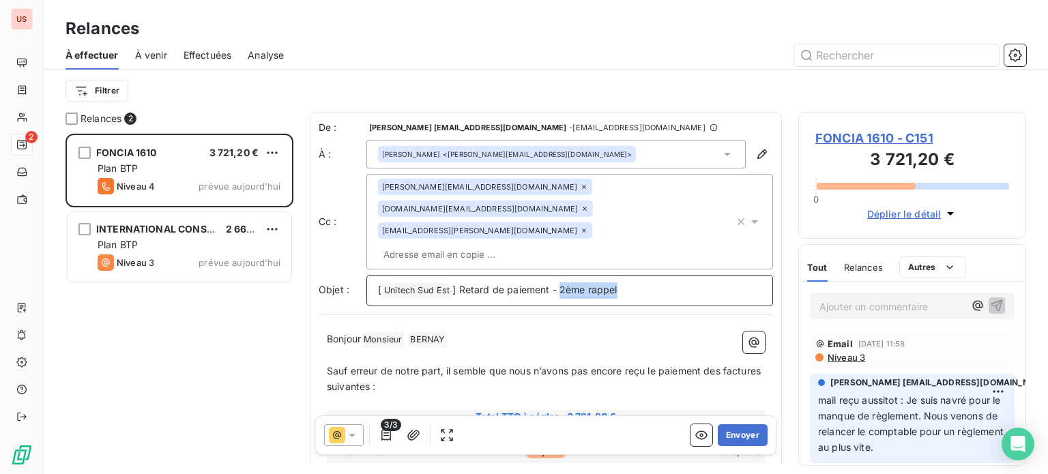
drag, startPoint x: 558, startPoint y: 248, endPoint x: 691, endPoint y: 240, distance: 132.7
click at [691, 283] on p "[ Unitech Sud Est ﻿ ] Retard de paiement - 2ème rappel" at bounding box center [570, 291] width 384 height 16
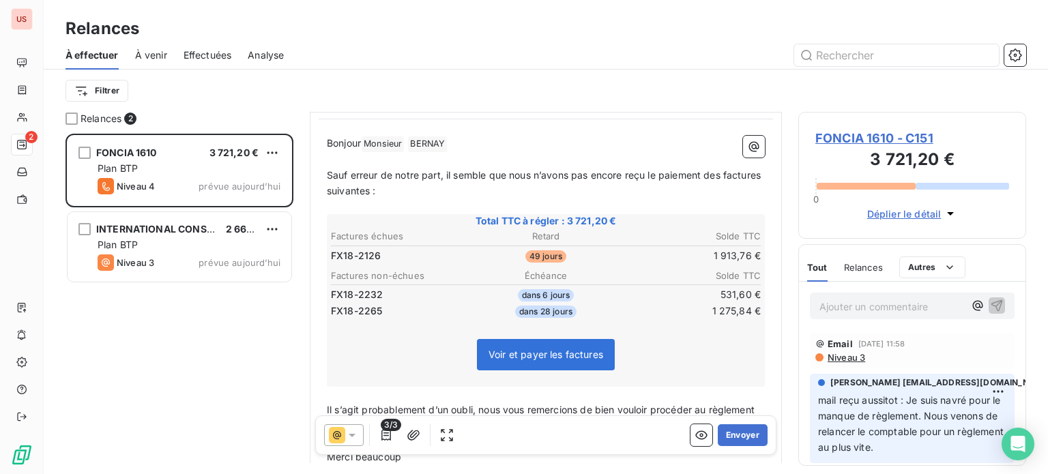
scroll to position [205, 0]
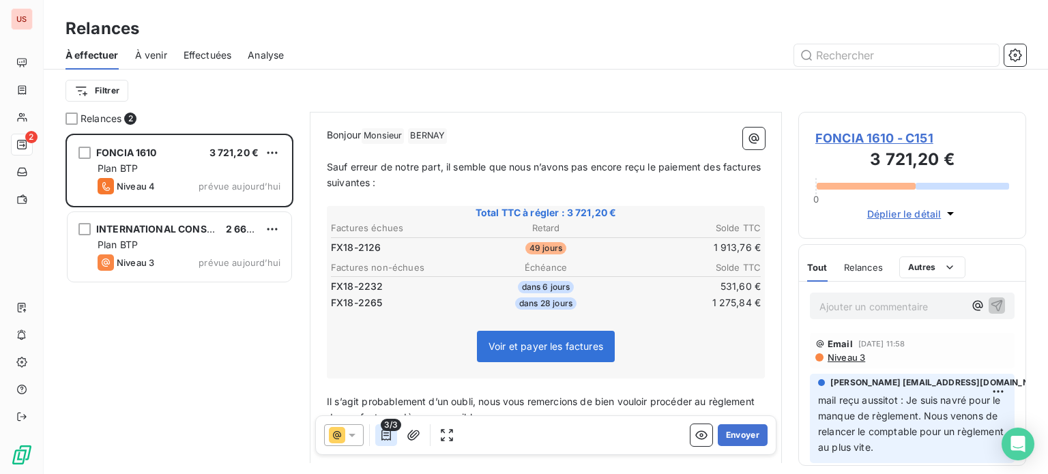
click at [382, 444] on button "button" at bounding box center [386, 436] width 22 height 22
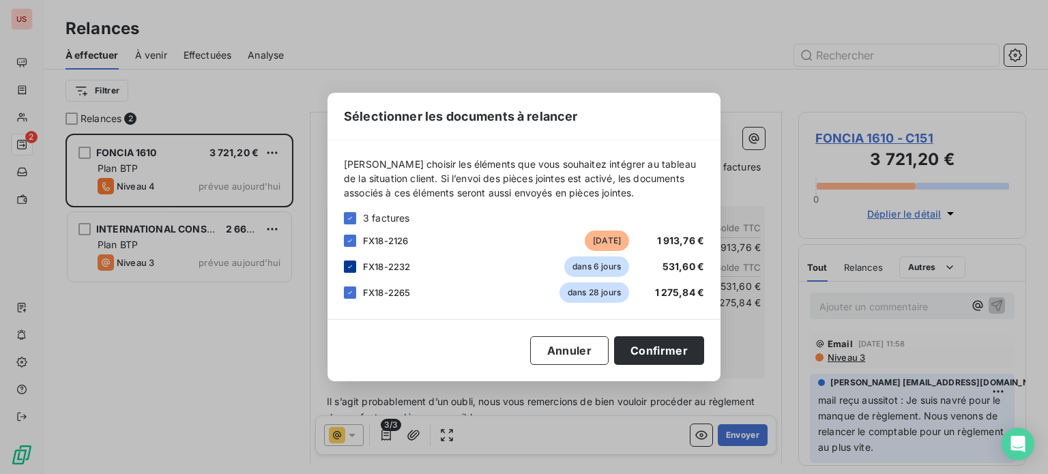
click at [350, 266] on icon at bounding box center [350, 267] width 8 height 8
click at [354, 292] on icon at bounding box center [350, 293] width 8 height 8
click at [691, 351] on button "Confirmer" at bounding box center [659, 351] width 90 height 29
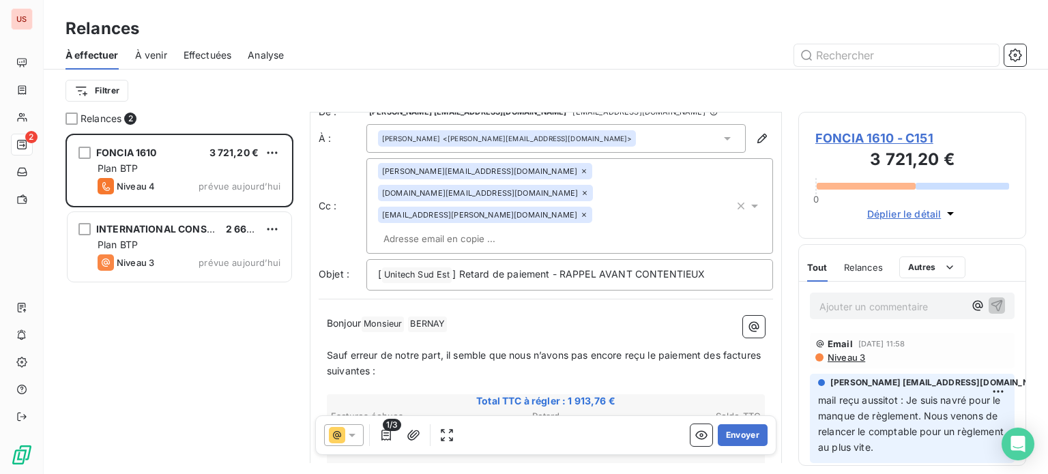
scroll to position [0, 0]
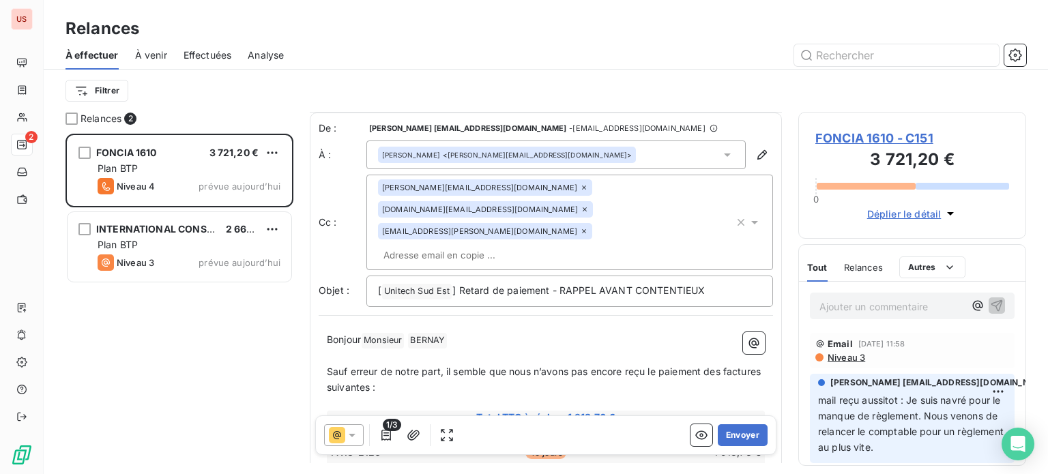
click at [833, 361] on span "Niveau 3" at bounding box center [846, 357] width 39 height 11
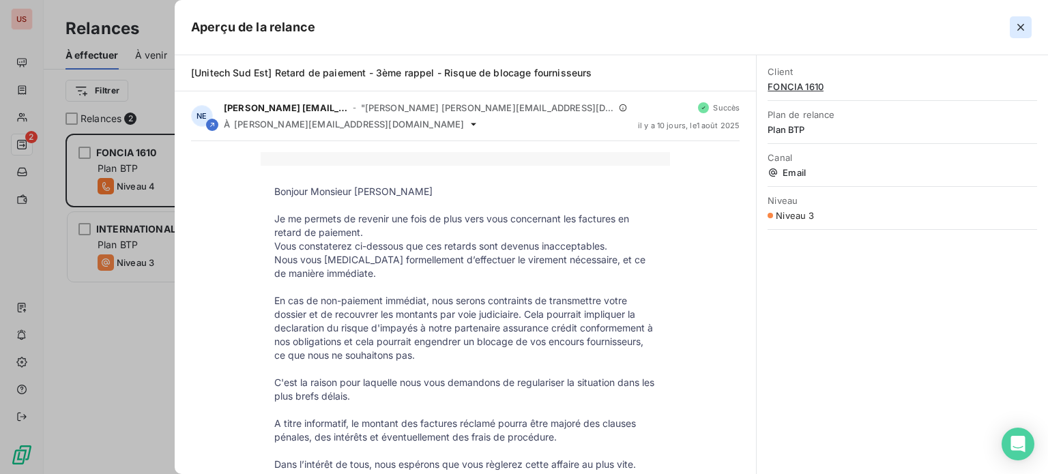
click at [1018, 29] on icon "button" at bounding box center [1021, 27] width 7 height 7
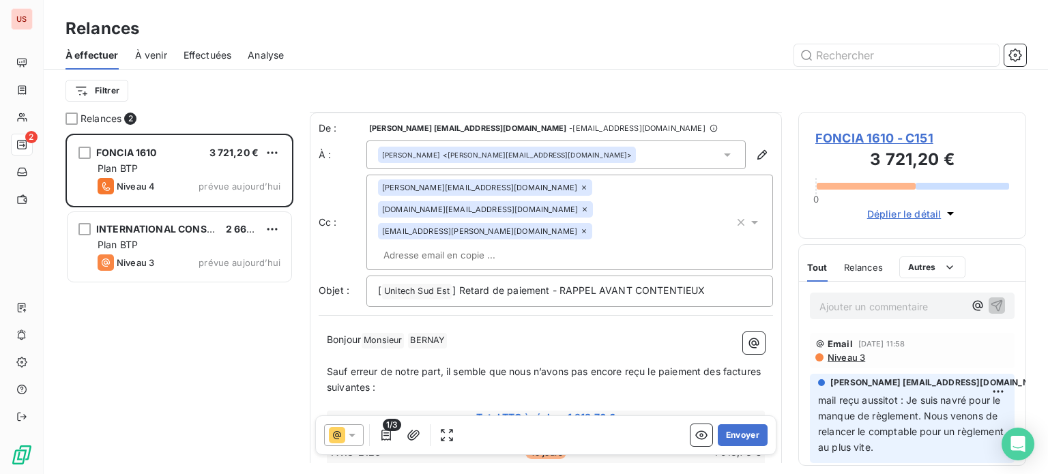
scroll to position [137, 0]
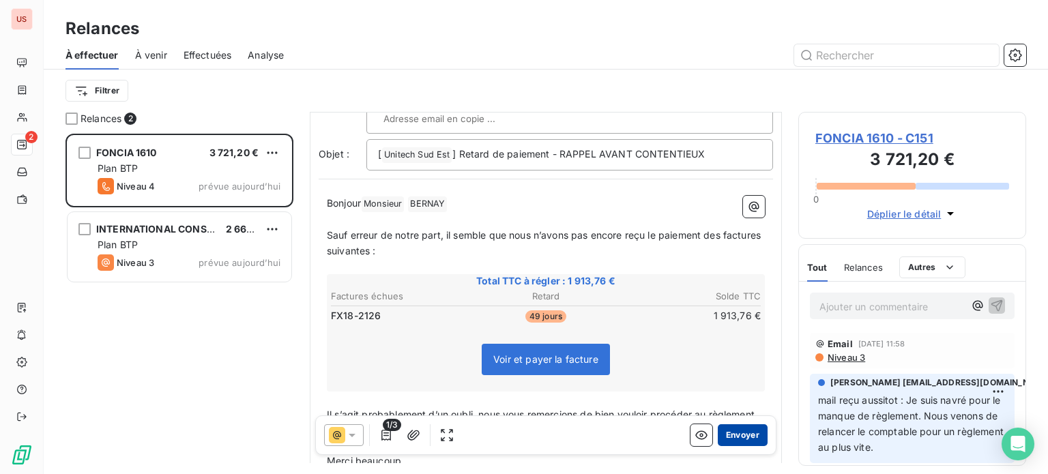
click at [719, 439] on button "Envoyer" at bounding box center [743, 436] width 50 height 22
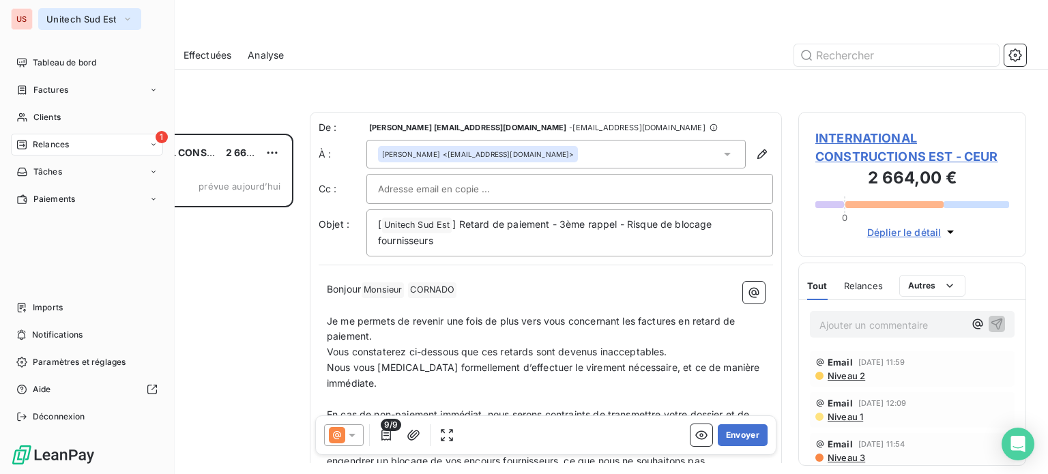
click at [75, 18] on span "Unitech Sud Est" at bounding box center [81, 19] width 70 height 11
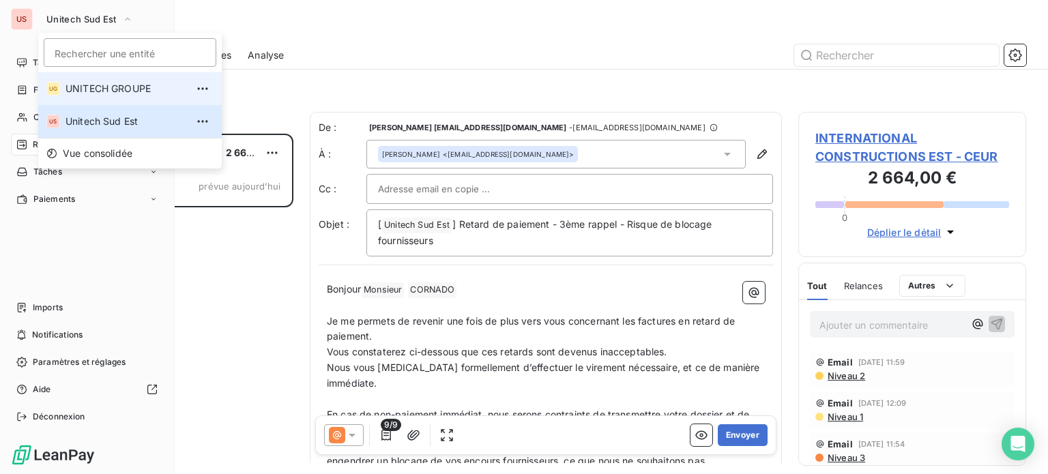
click at [98, 90] on span "UNITECH GROUPE" at bounding box center [126, 89] width 121 height 14
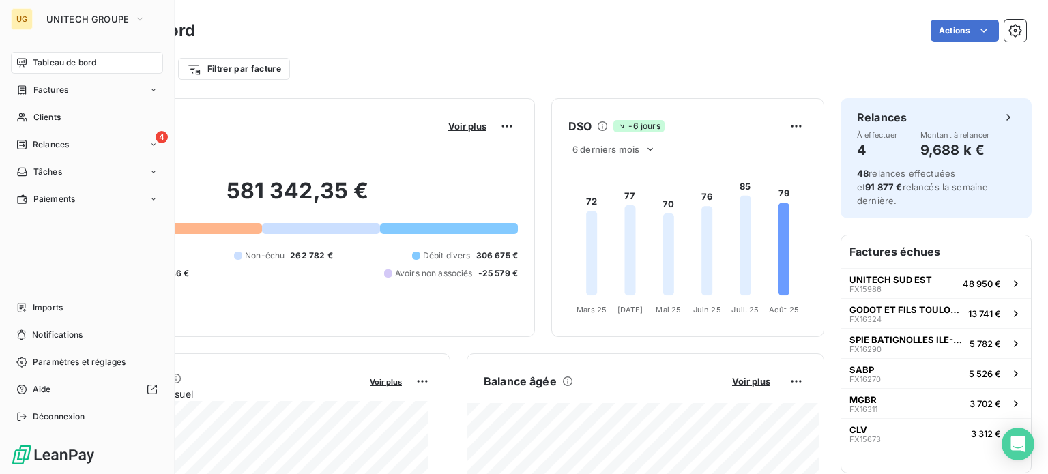
click at [38, 138] on div "4 Relances" at bounding box center [87, 145] width 152 height 22
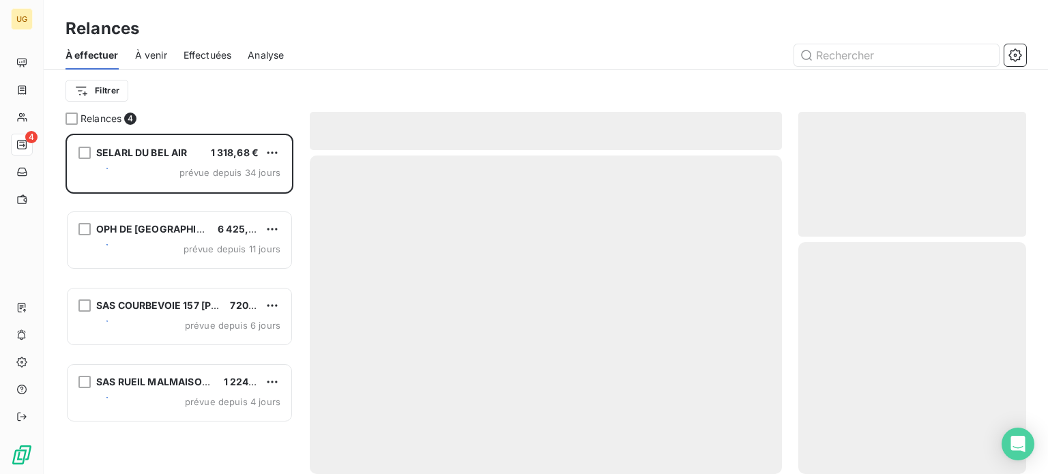
scroll to position [330, 217]
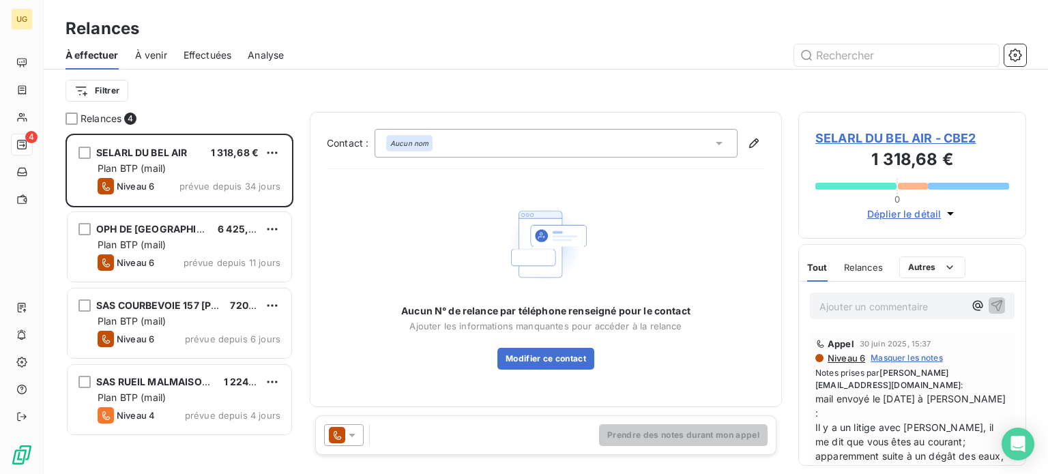
click at [152, 56] on span "À venir" at bounding box center [151, 55] width 32 height 14
